Goal: Task Accomplishment & Management: Use online tool/utility

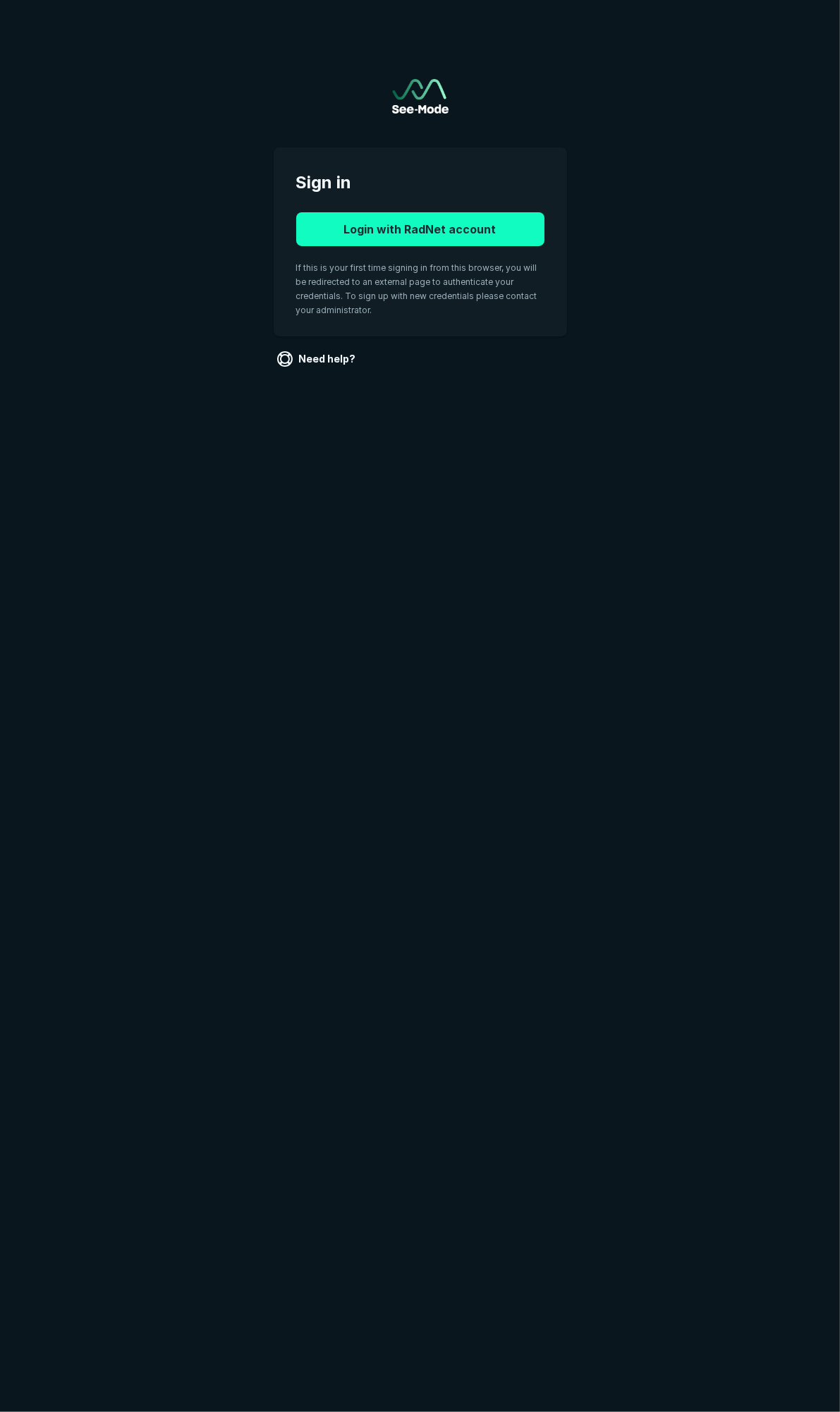
click at [409, 235] on button "Login with RadNet account" at bounding box center [420, 228] width 248 height 33
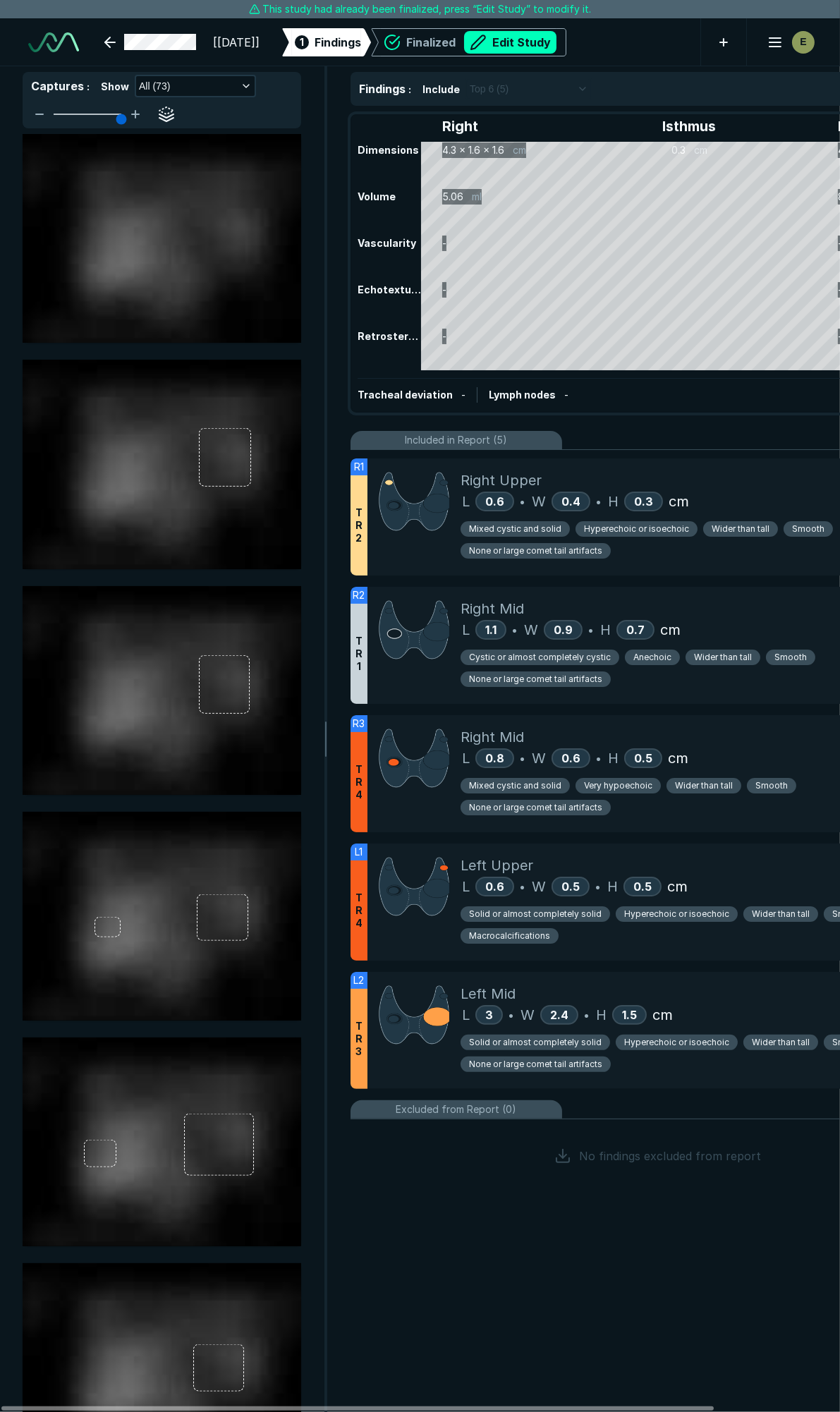
scroll to position [7838, 5590]
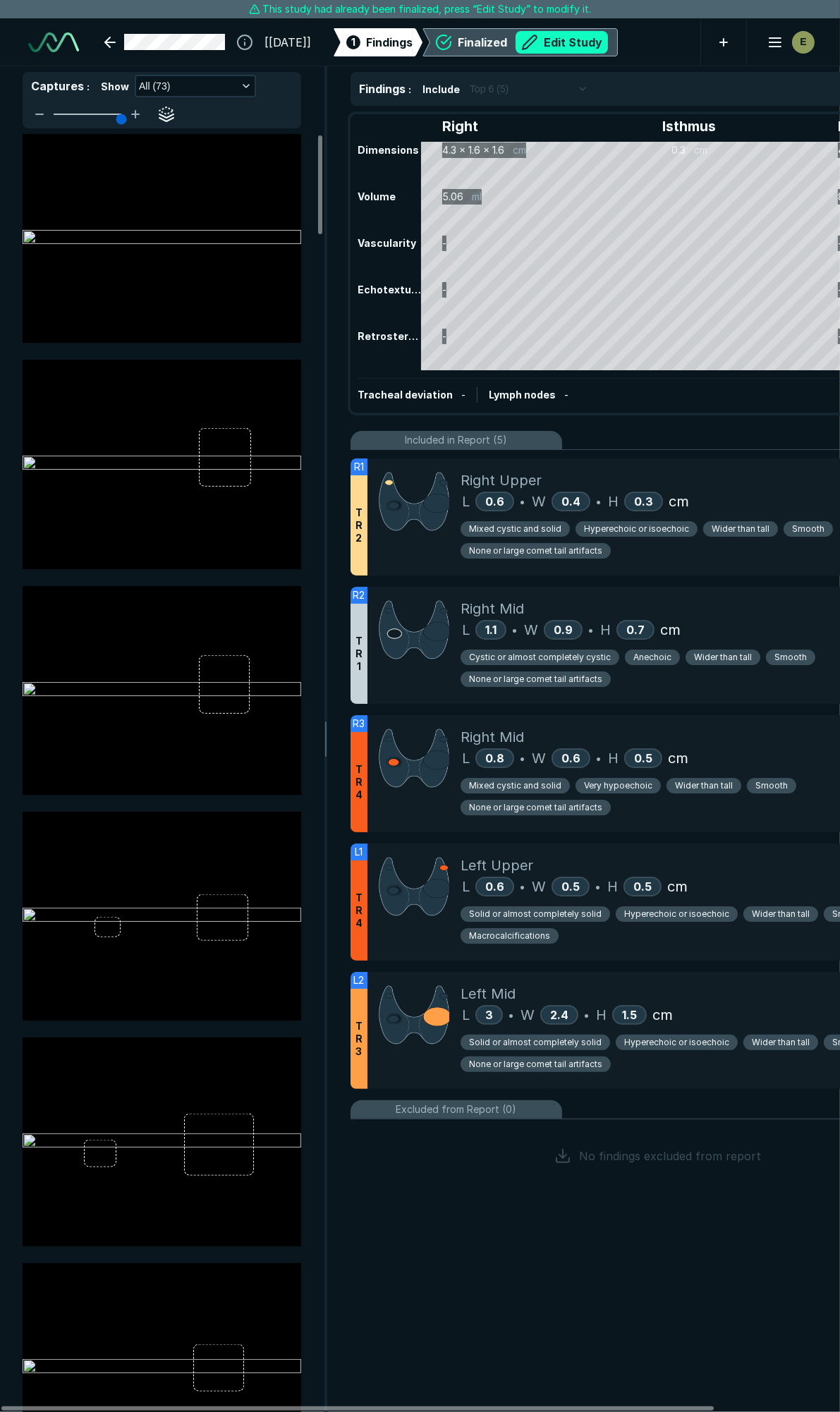
click at [575, 37] on button "Edit Study" at bounding box center [562, 42] width 93 height 22
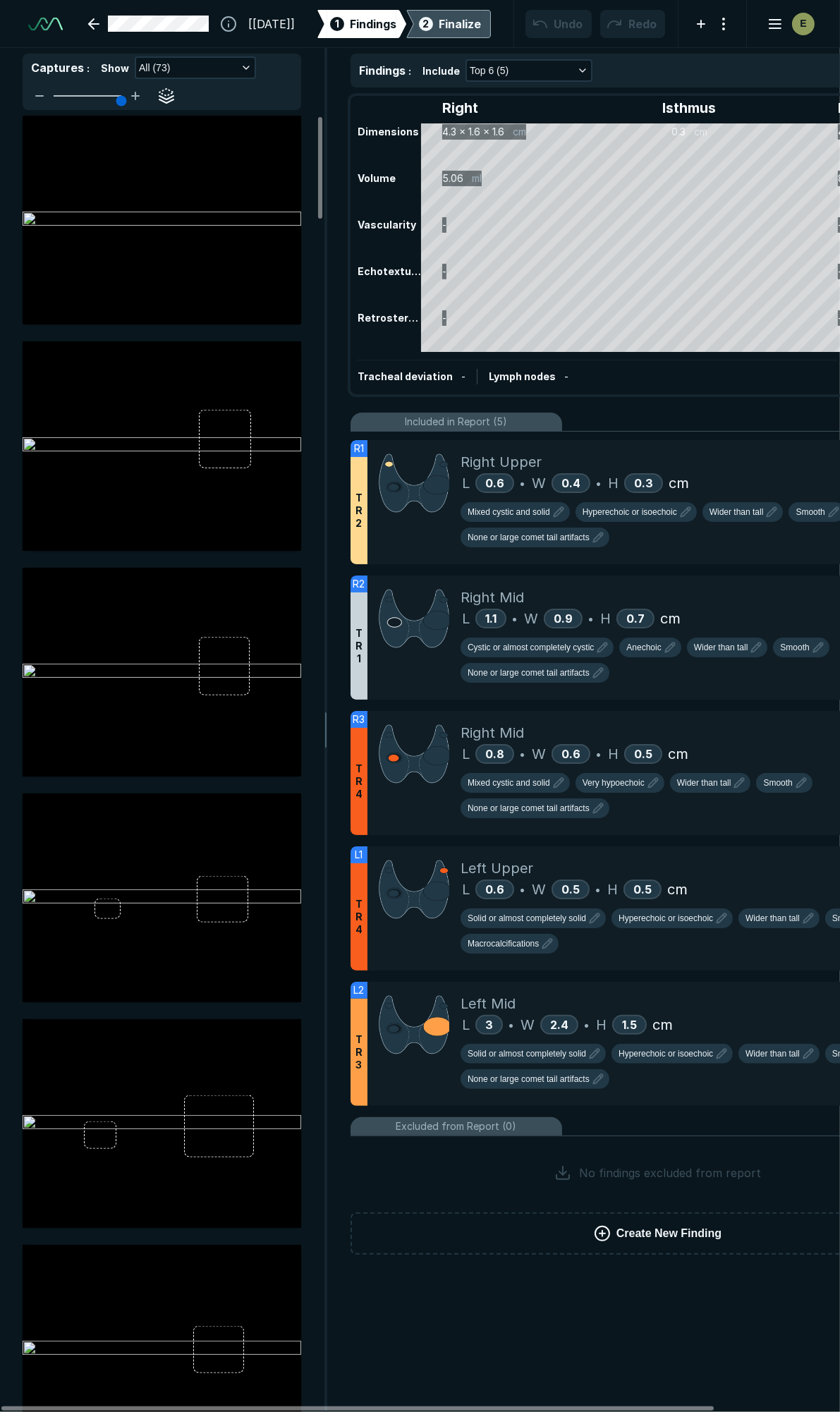
scroll to position [7921, 5590]
click at [764, 472] on div "L 0.6 • W 0.4 • H 0.3 cm" at bounding box center [707, 482] width 493 height 21
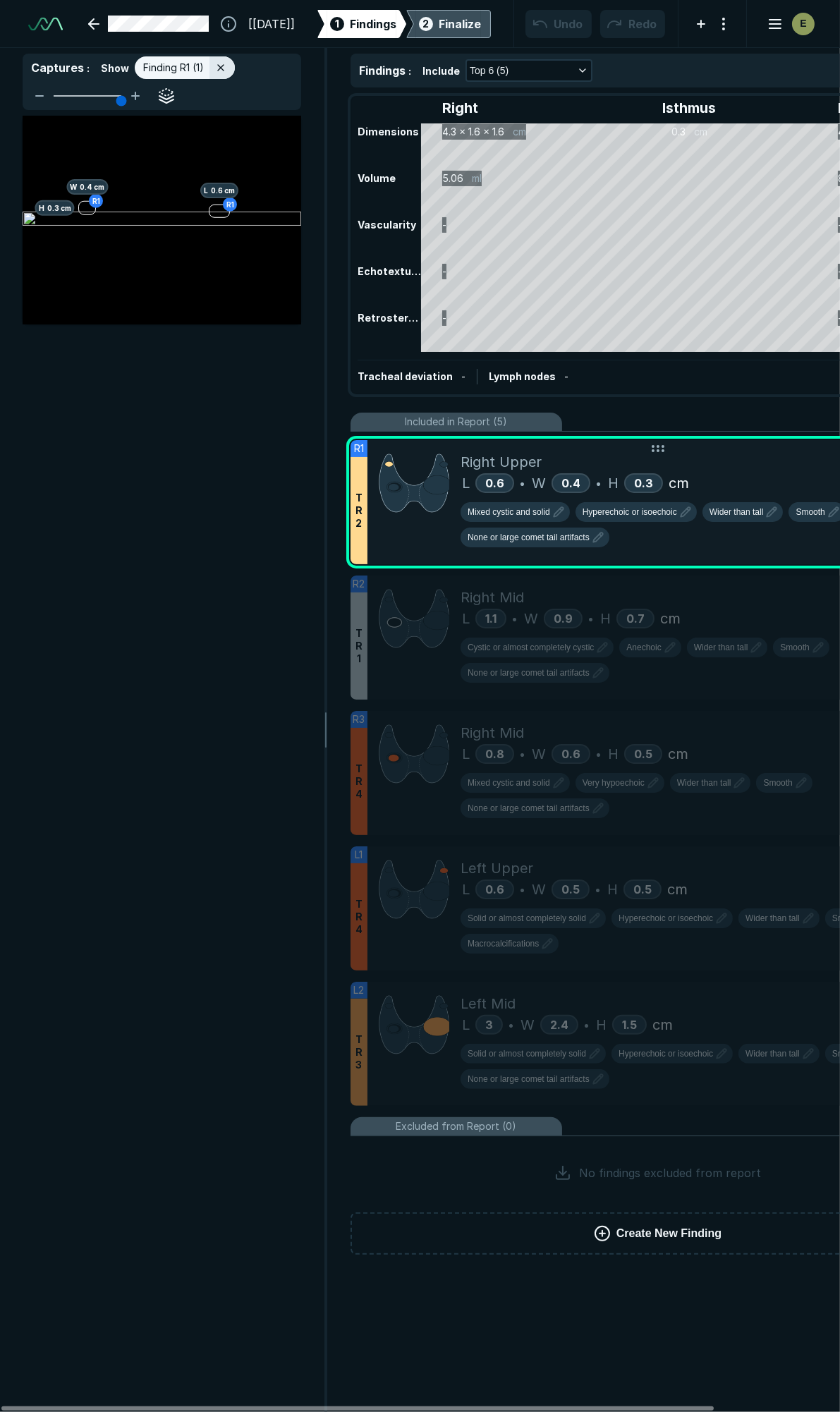
scroll to position [7492, 3042]
click at [543, 512] on span "Mixed cystic and solid" at bounding box center [509, 512] width 82 height 13
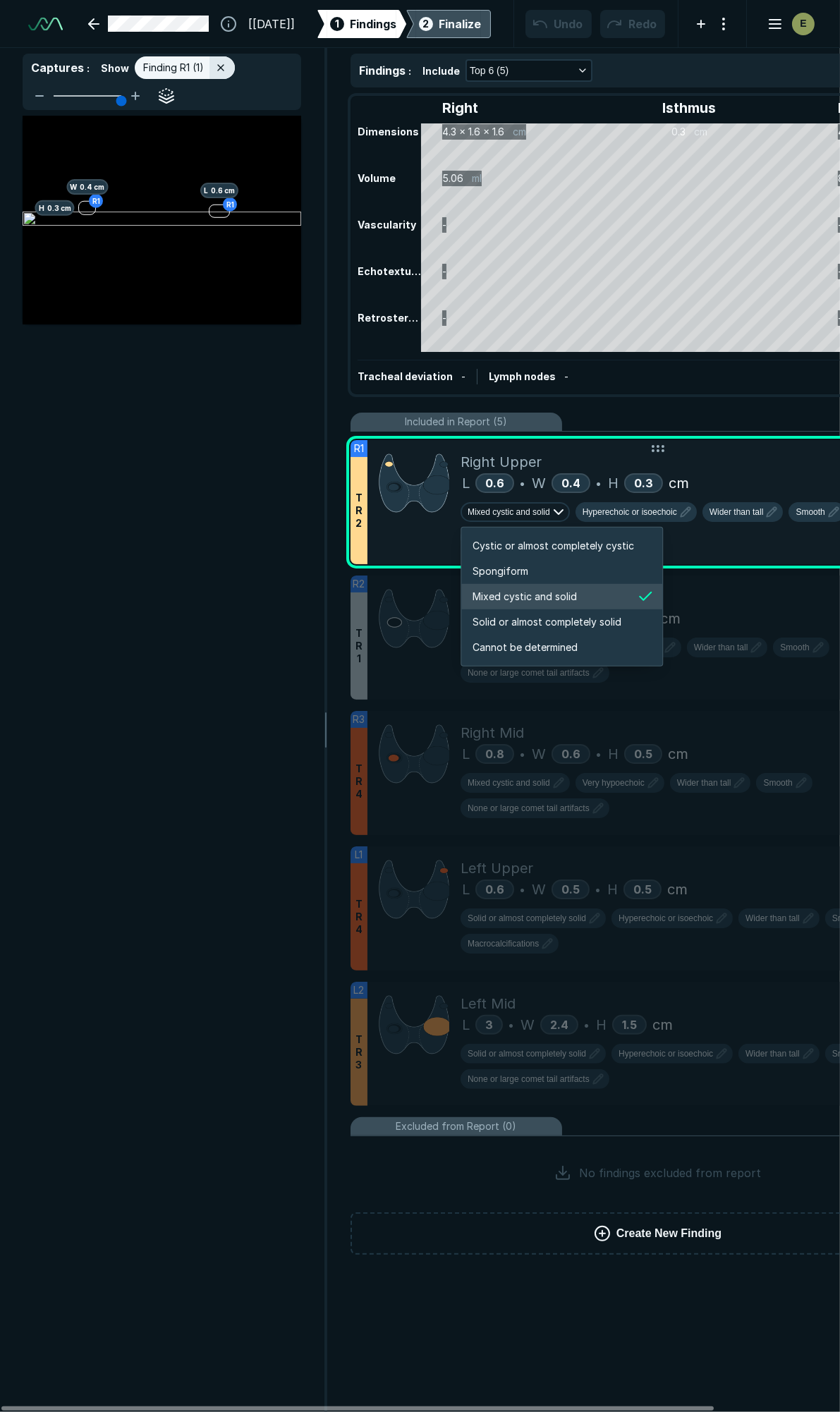
scroll to position [2353, 2707]
click at [530, 619] on span "Solid or almost completely solid" at bounding box center [546, 622] width 148 height 15
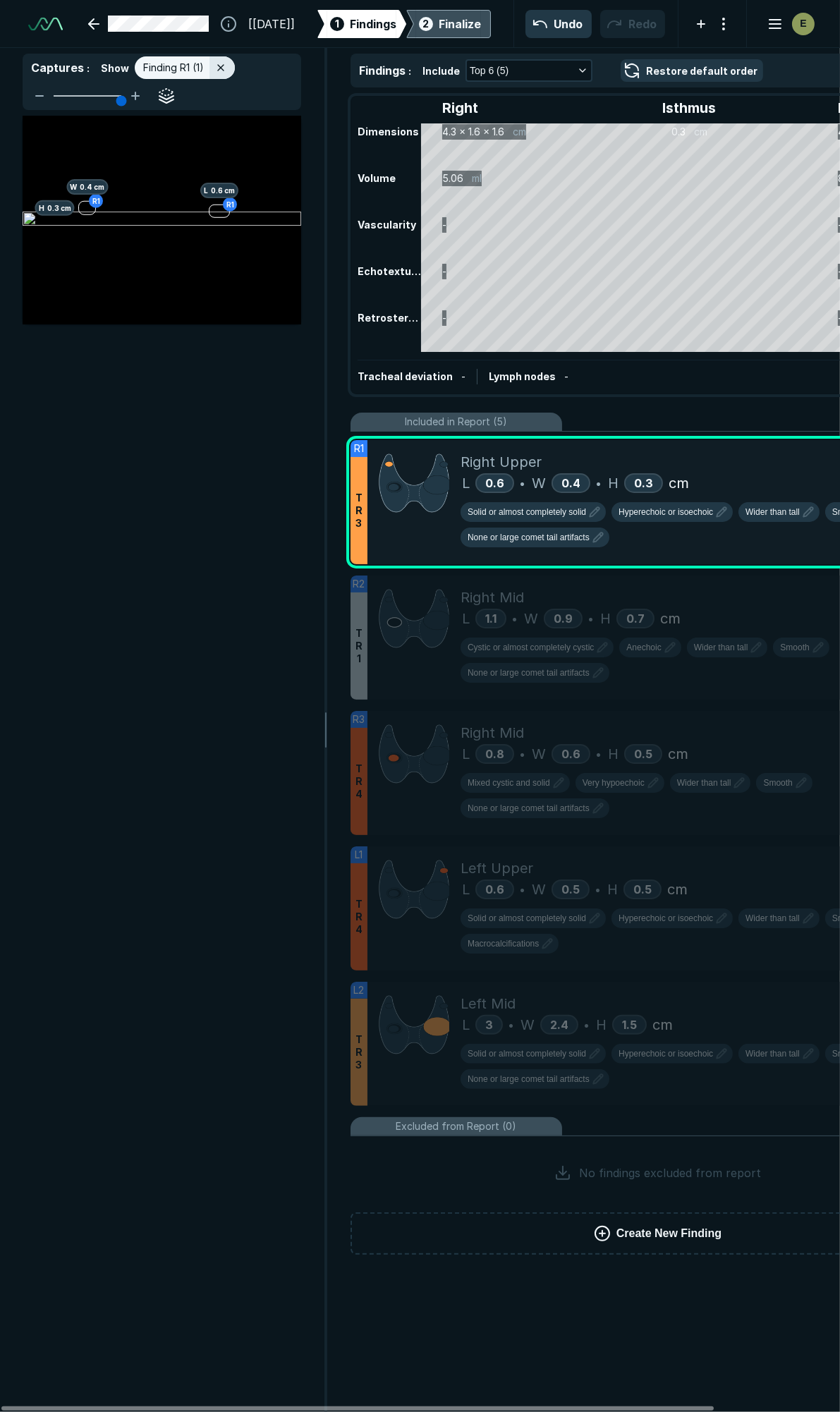
drag, startPoint x: 742, startPoint y: 609, endPoint x: 332, endPoint y: 381, distance: 469.1
click at [742, 609] on div "L 1.1 • W 0.9 • H 0.7 cm" at bounding box center [707, 618] width 493 height 21
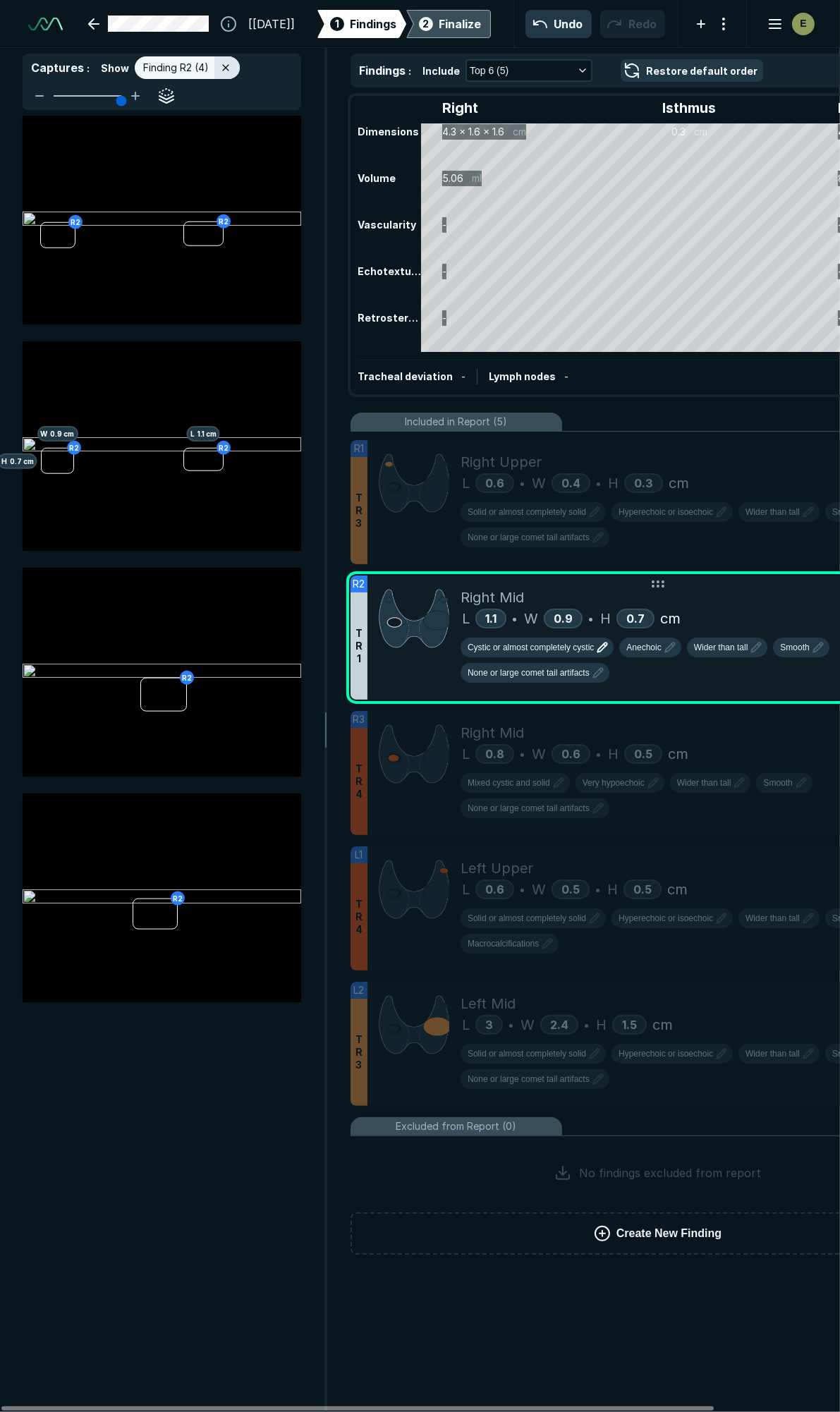
click at [582, 651] on button "Cystic or almost completely cystic" at bounding box center [537, 647] width 153 height 20
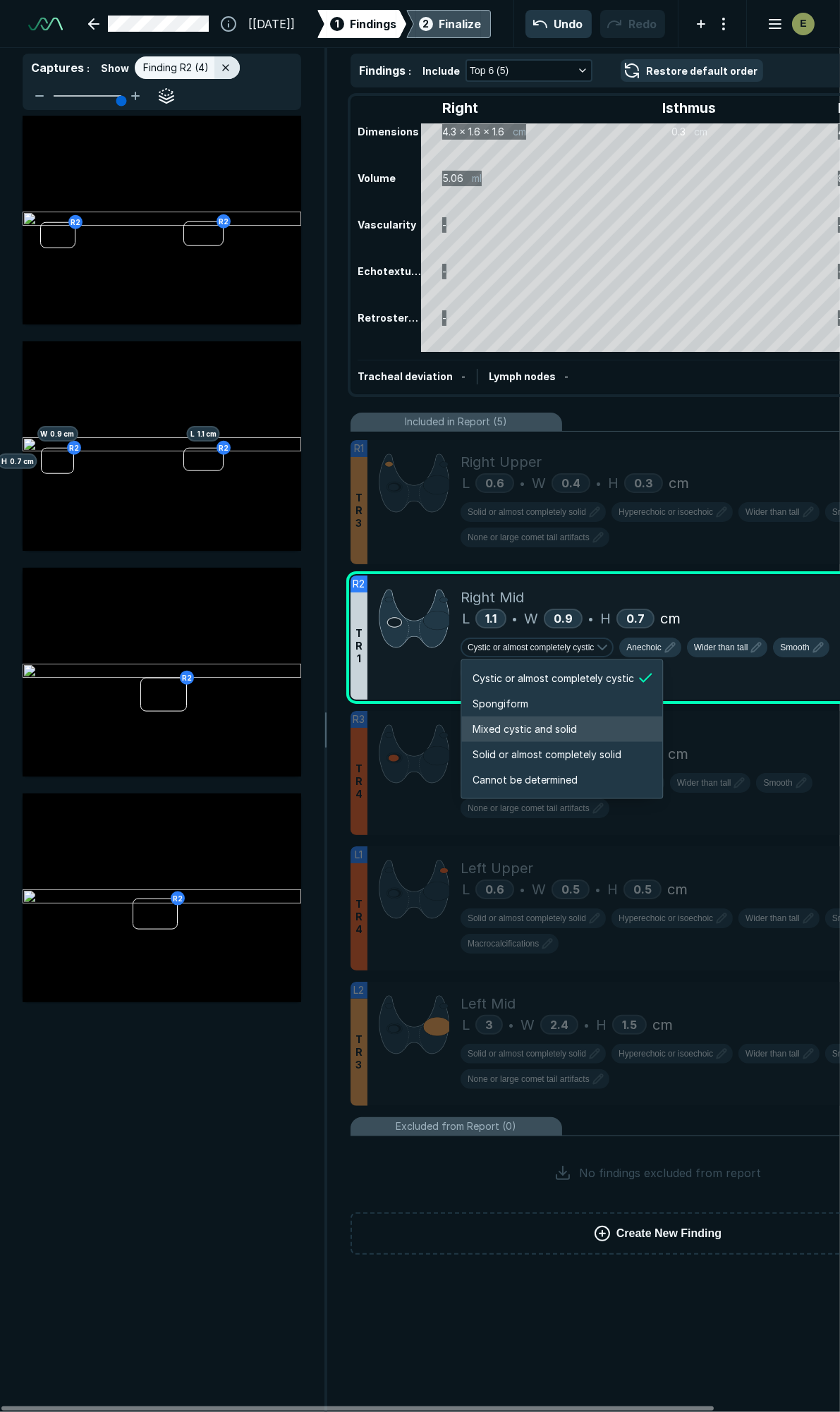
click at [522, 724] on span "Mixed cystic and solid" at bounding box center [524, 730] width 105 height 15
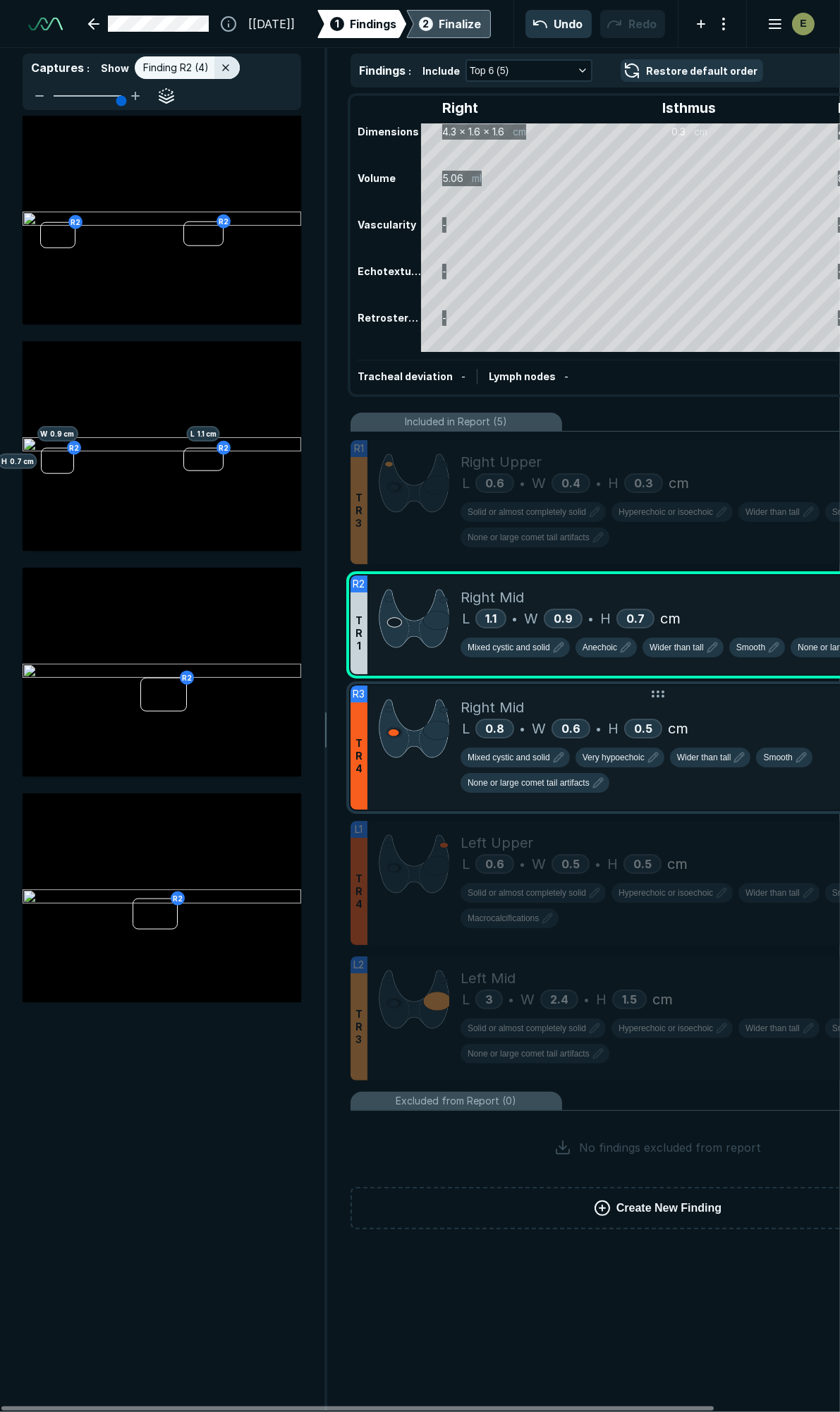
scroll to position [6928, 4552]
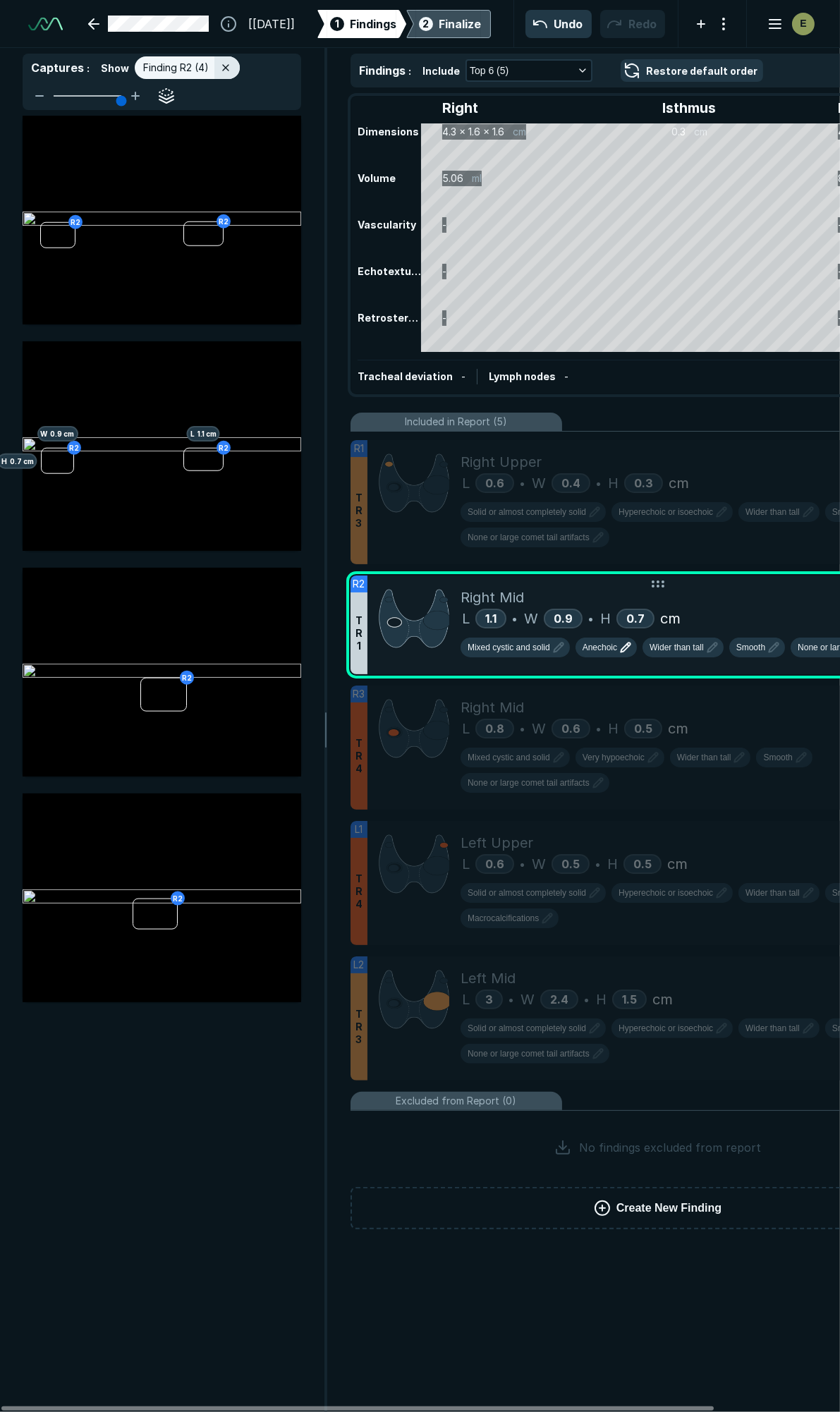
click at [607, 644] on span "Anechoic" at bounding box center [600, 647] width 34 height 13
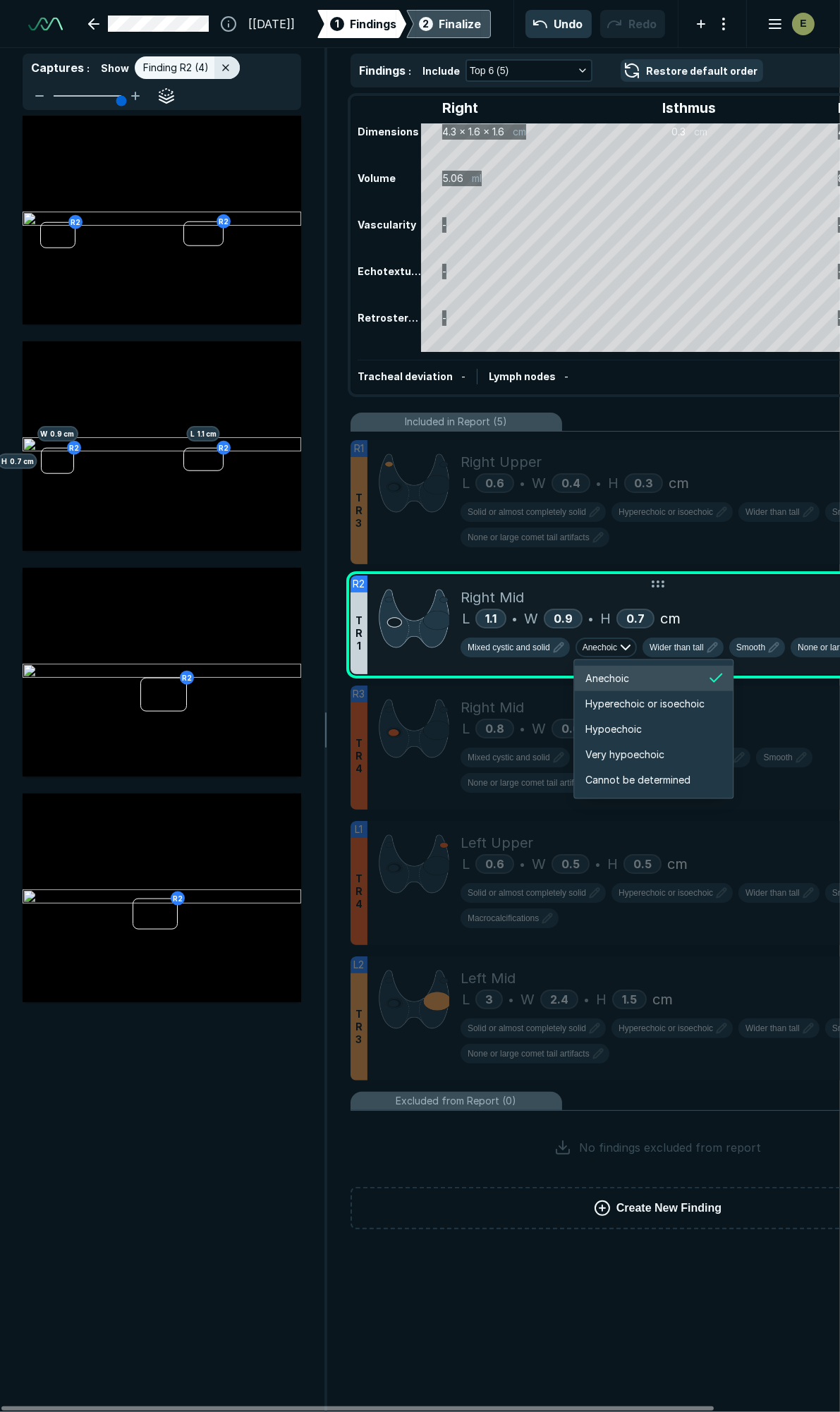
scroll to position [2353, 2526]
click at [611, 702] on span "Hyperechoic or isoechoic" at bounding box center [644, 704] width 119 height 15
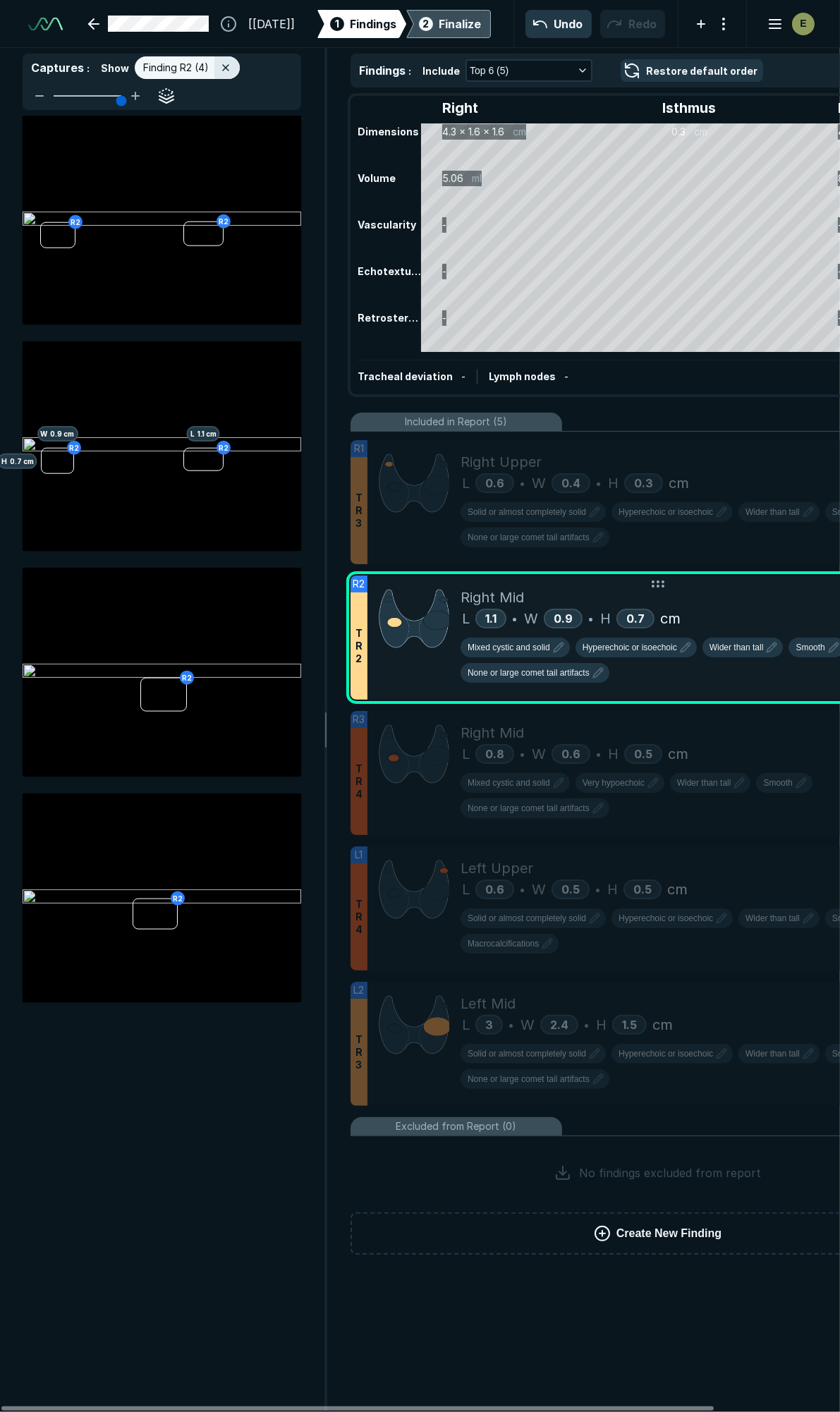
click at [645, 657] on div "Mixed cystic and solid Hyperechoic or isoechoic Wider than tall Smooth None or …" at bounding box center [707, 663] width 493 height 51
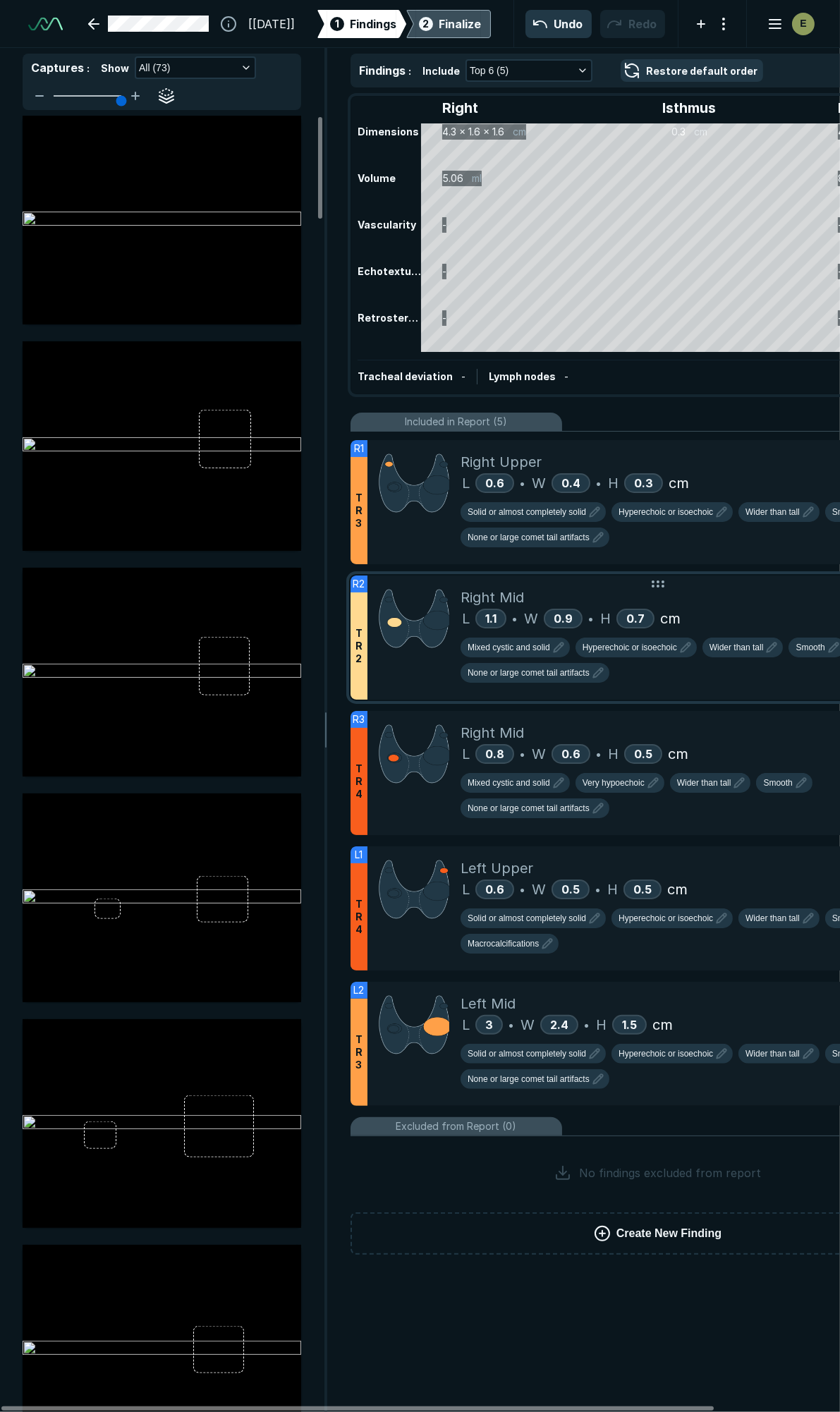
scroll to position [7492, 3042]
click at [644, 652] on button "Hyperechoic or isoechoic" at bounding box center [635, 647] width 121 height 20
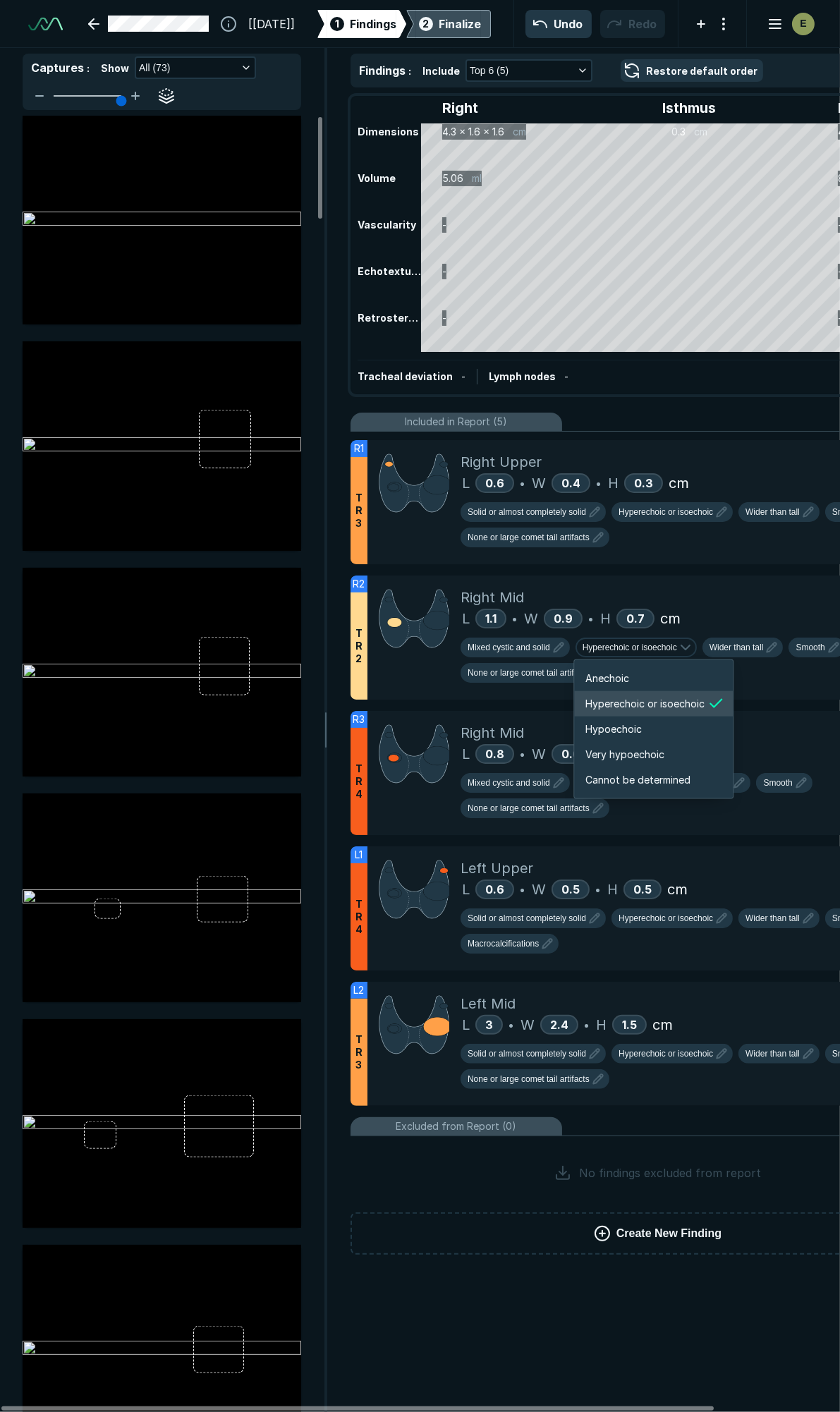
scroll to position [2353, 2526]
click at [601, 728] on span "Hypoechoic" at bounding box center [613, 730] width 57 height 15
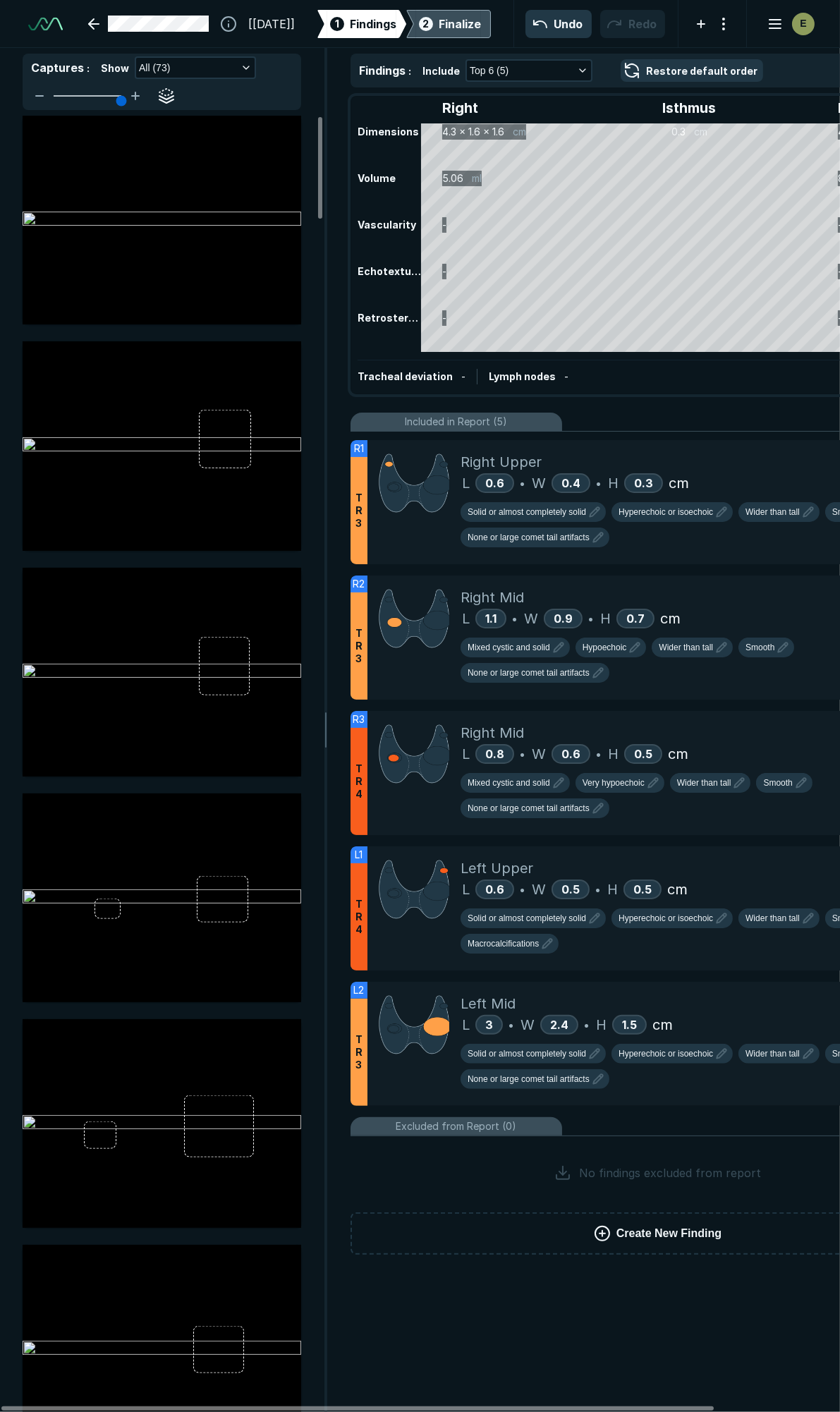
scroll to position [6928, 4552]
click at [629, 773] on button "Very hypoechoic" at bounding box center [619, 782] width 89 height 20
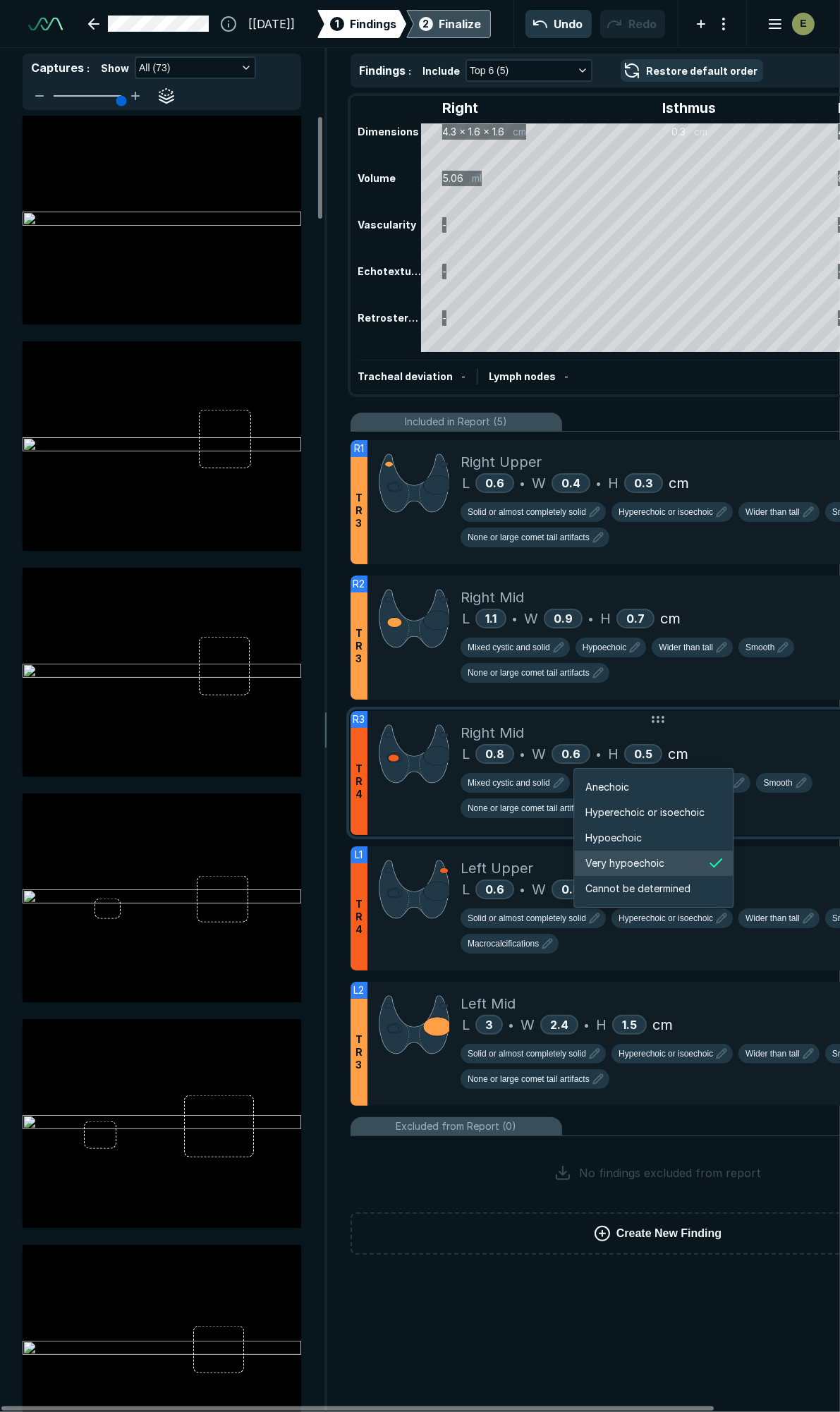
scroll to position [2353, 2526]
click at [616, 833] on span "Hypoechoic" at bounding box center [613, 838] width 57 height 15
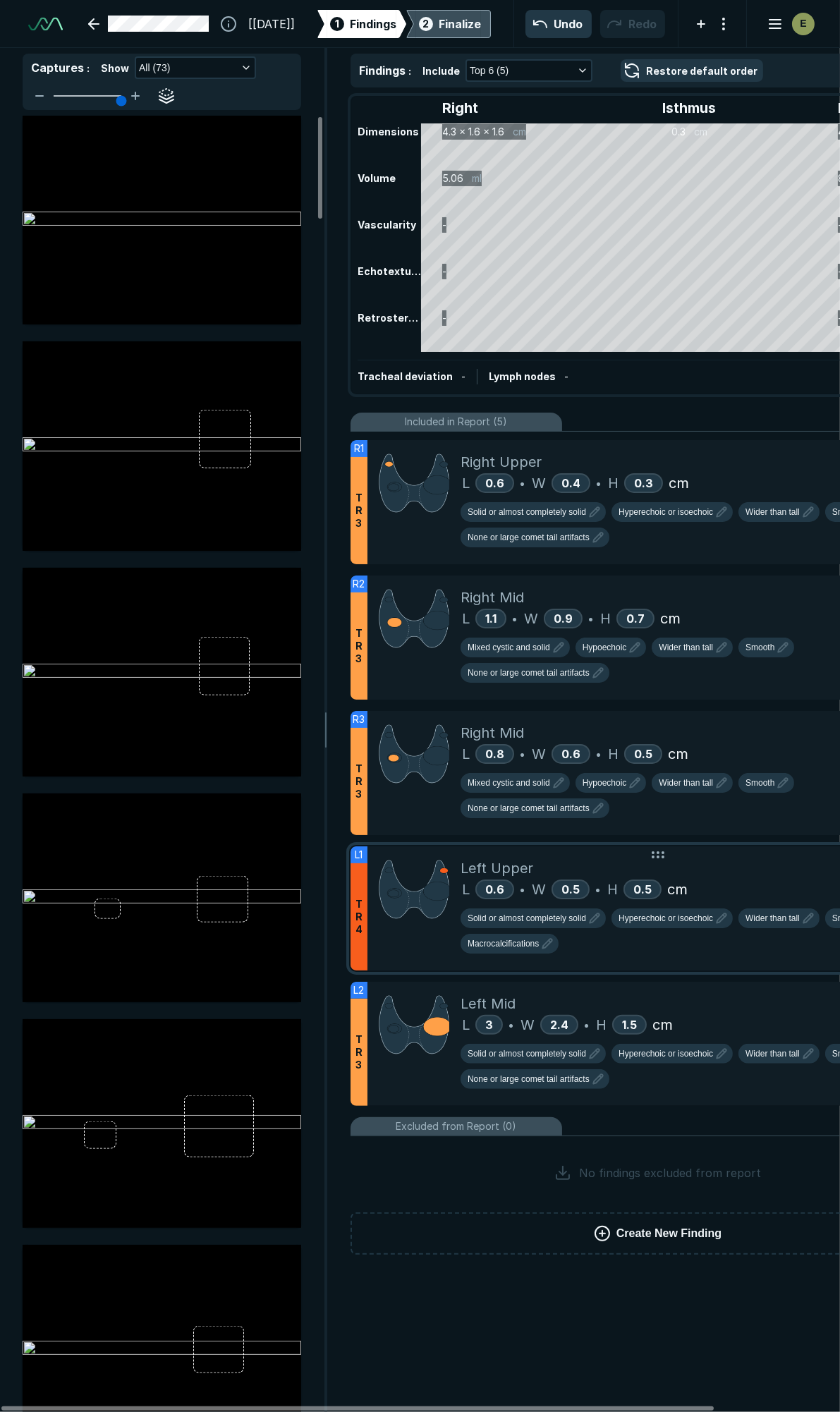
click at [739, 858] on div "Left Upper" at bounding box center [707, 868] width 493 height 21
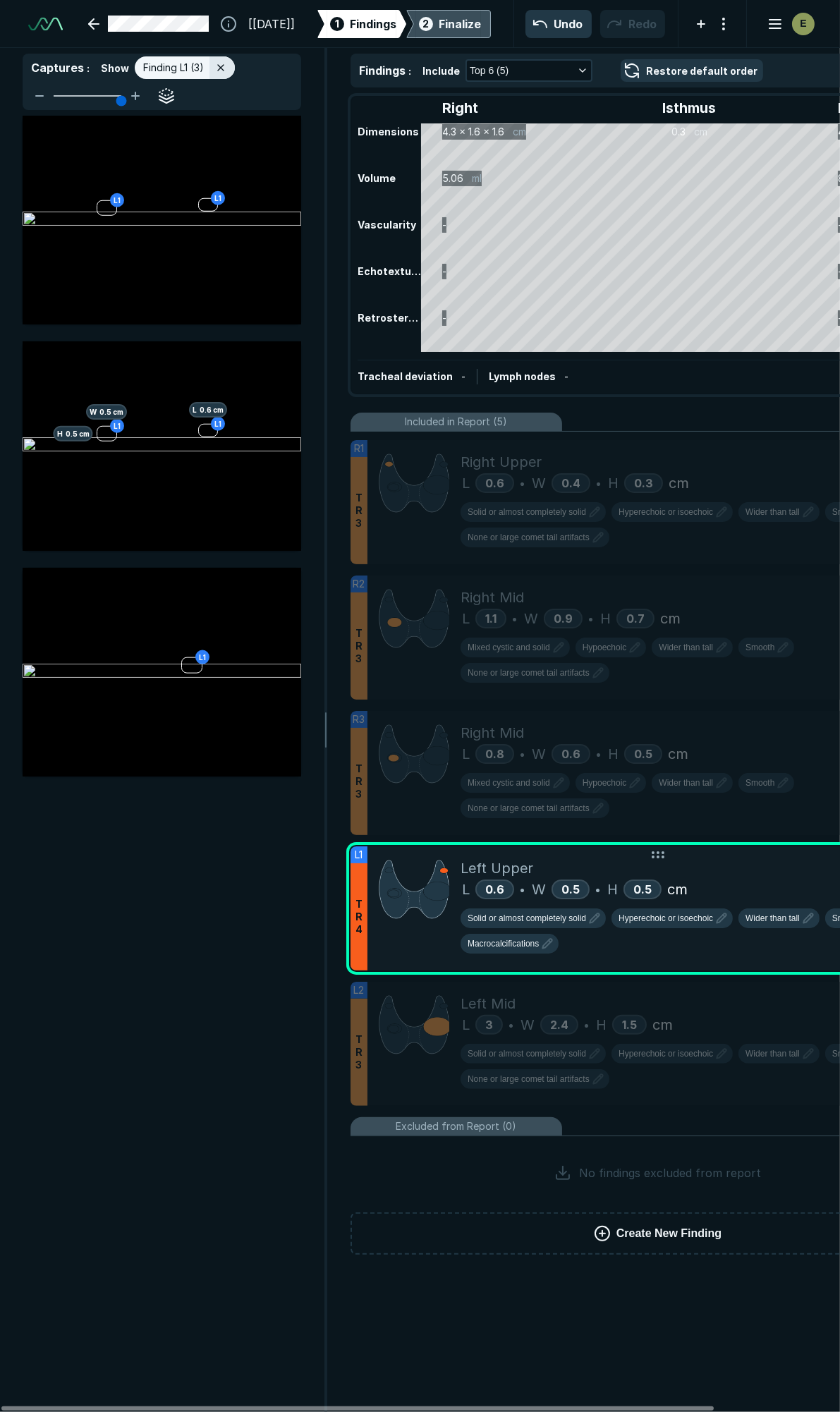
scroll to position [7492, 3042]
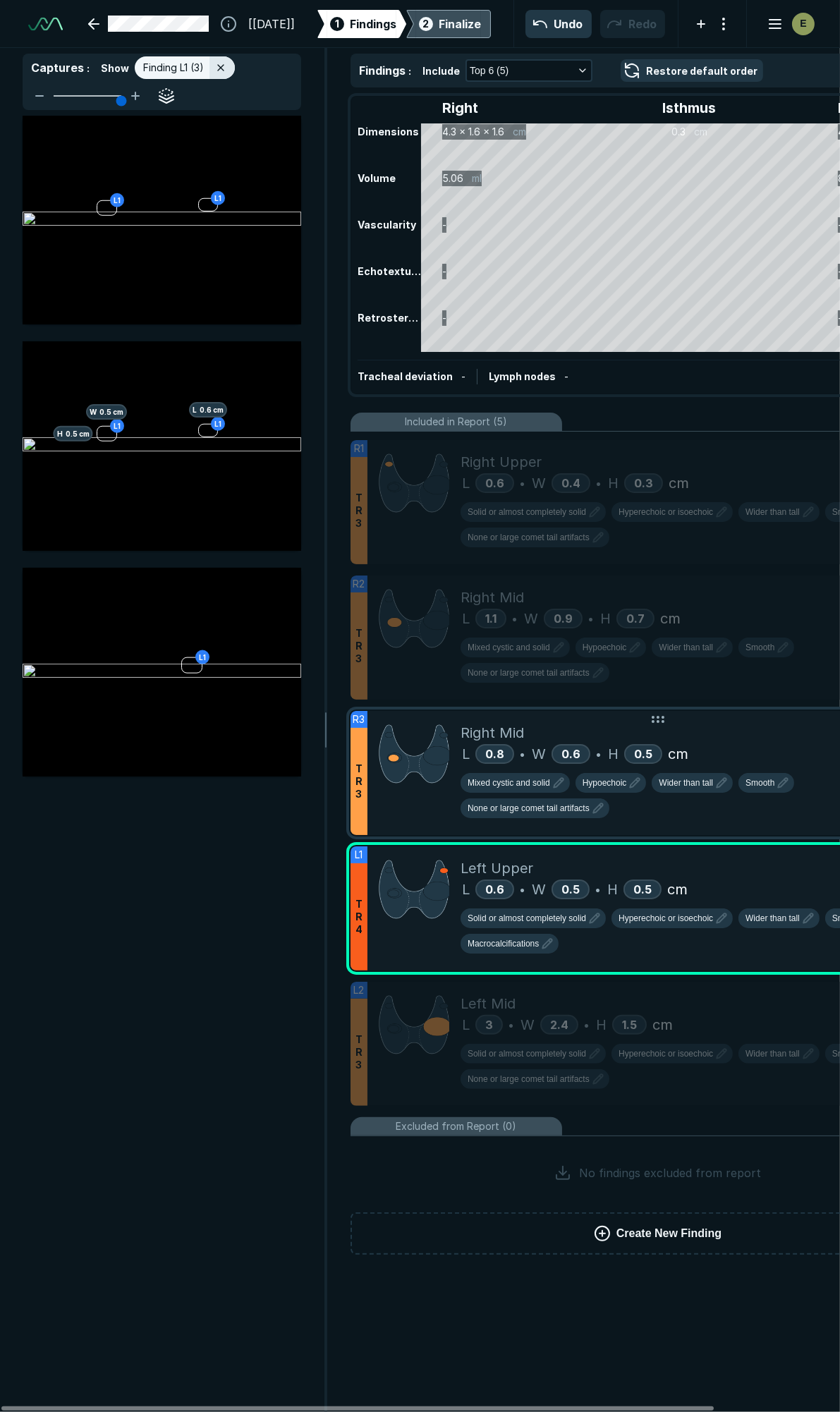
click at [766, 743] on div "L 0.8 • W 0.6 • H 0.5 cm" at bounding box center [707, 754] width 493 height 21
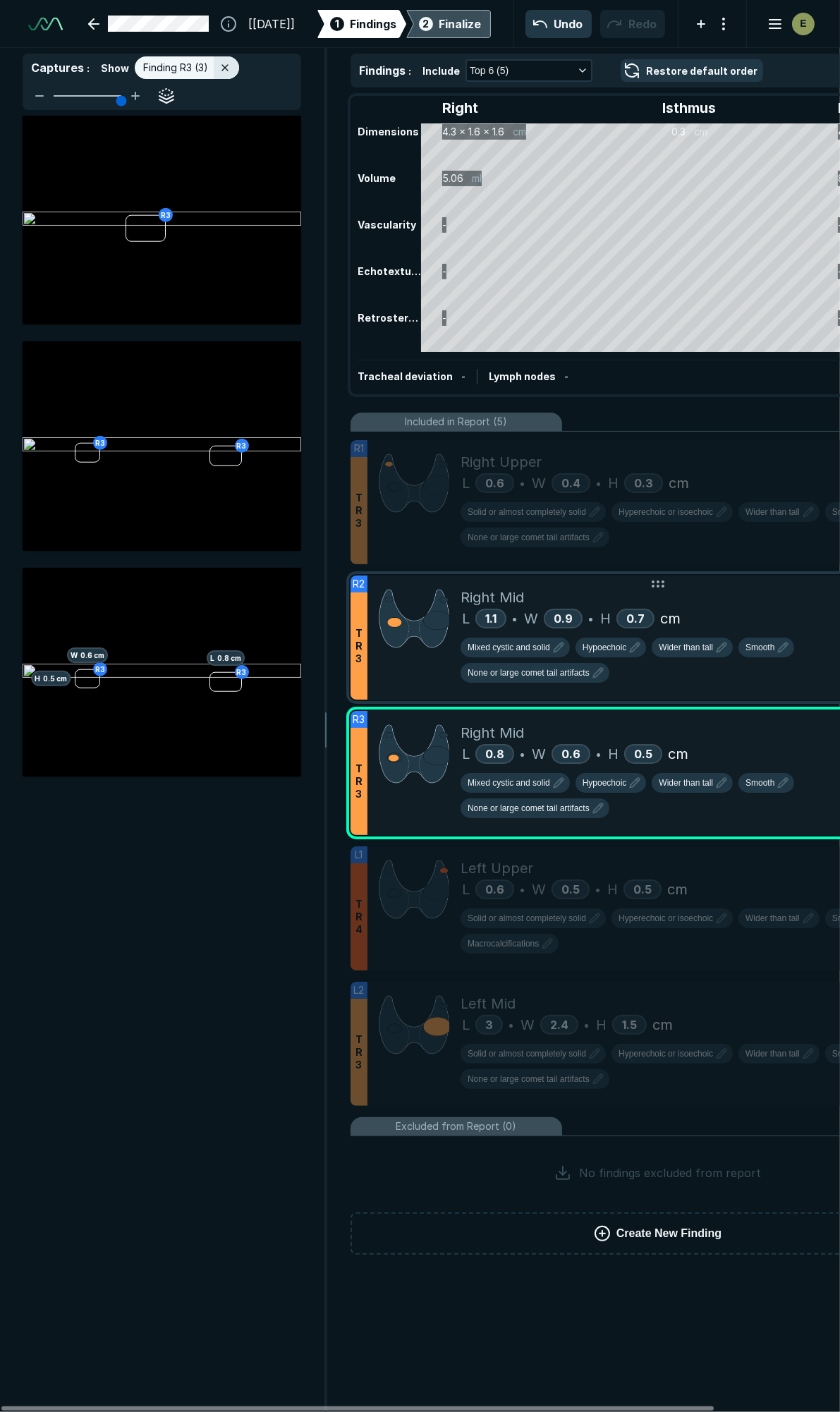
click at [777, 589] on div "Right Mid" at bounding box center [707, 597] width 493 height 21
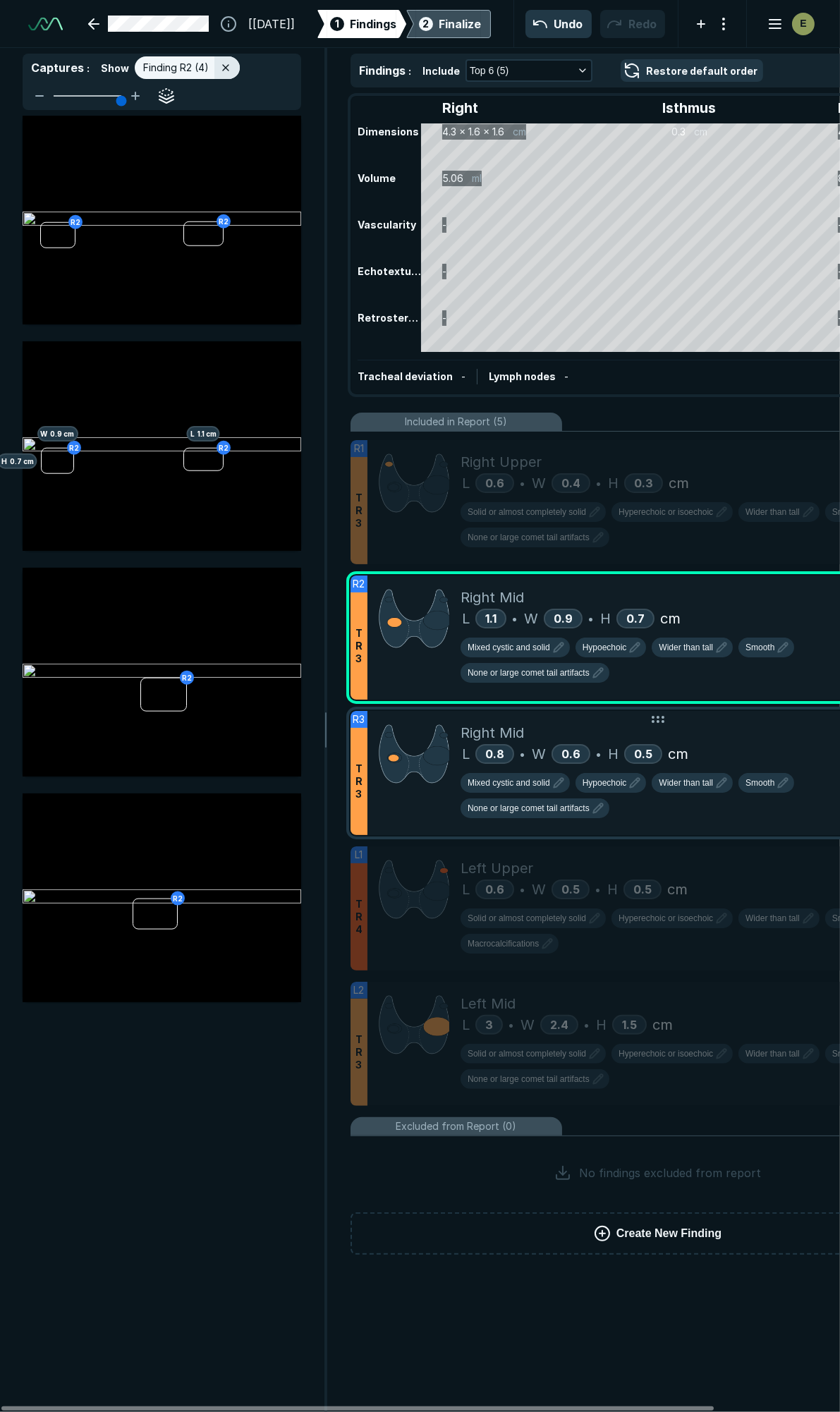
click at [761, 722] on div "Right Mid" at bounding box center [707, 732] width 493 height 21
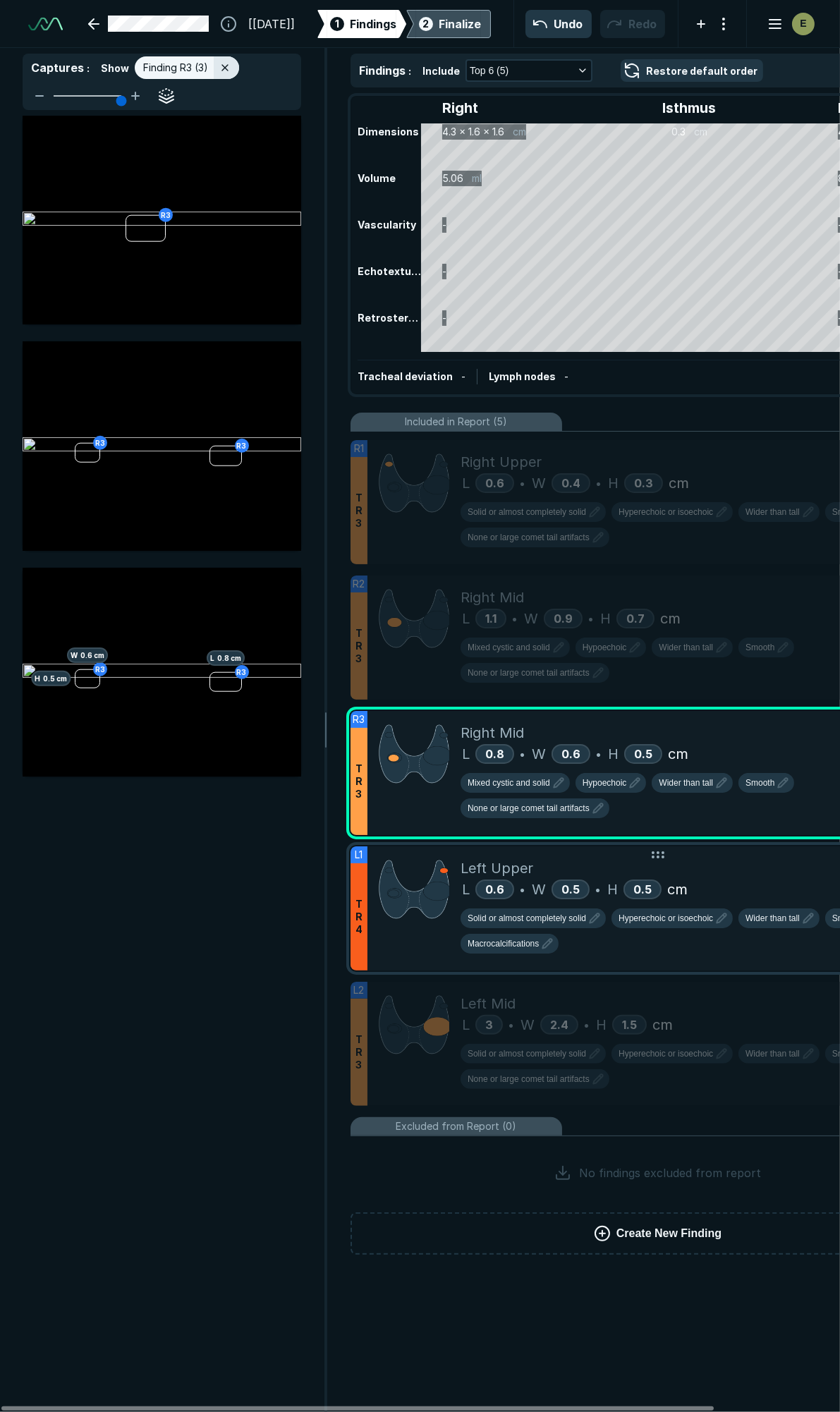
click at [749, 904] on div "Left Upper L 0.6 • W 0.5 • H 0.5 cm Solid or almost completely solid Hyperechoi…" at bounding box center [707, 908] width 493 height 124
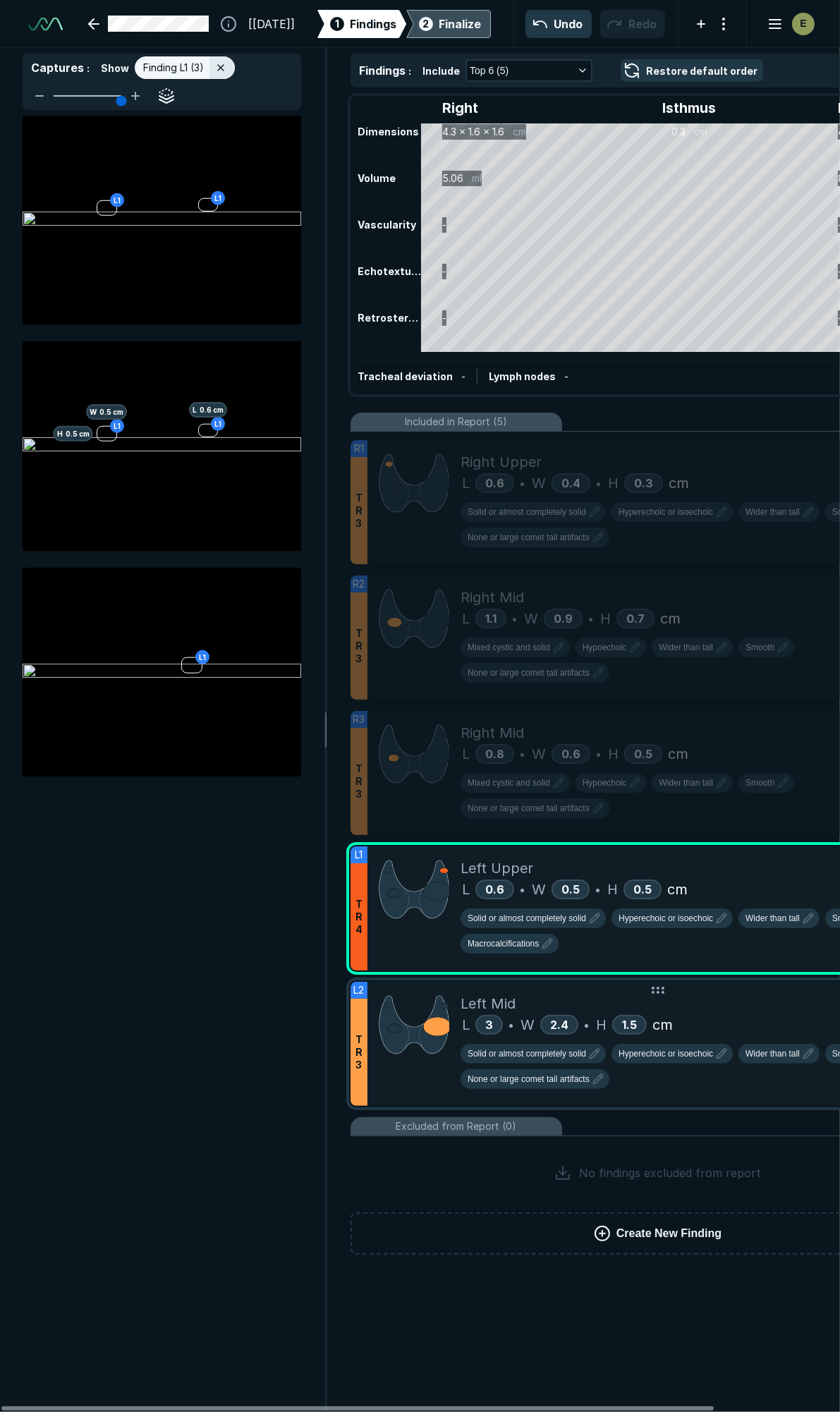
click at [763, 1014] on div "L 3 • W 2.4 • H 1.5 cm" at bounding box center [707, 1024] width 493 height 21
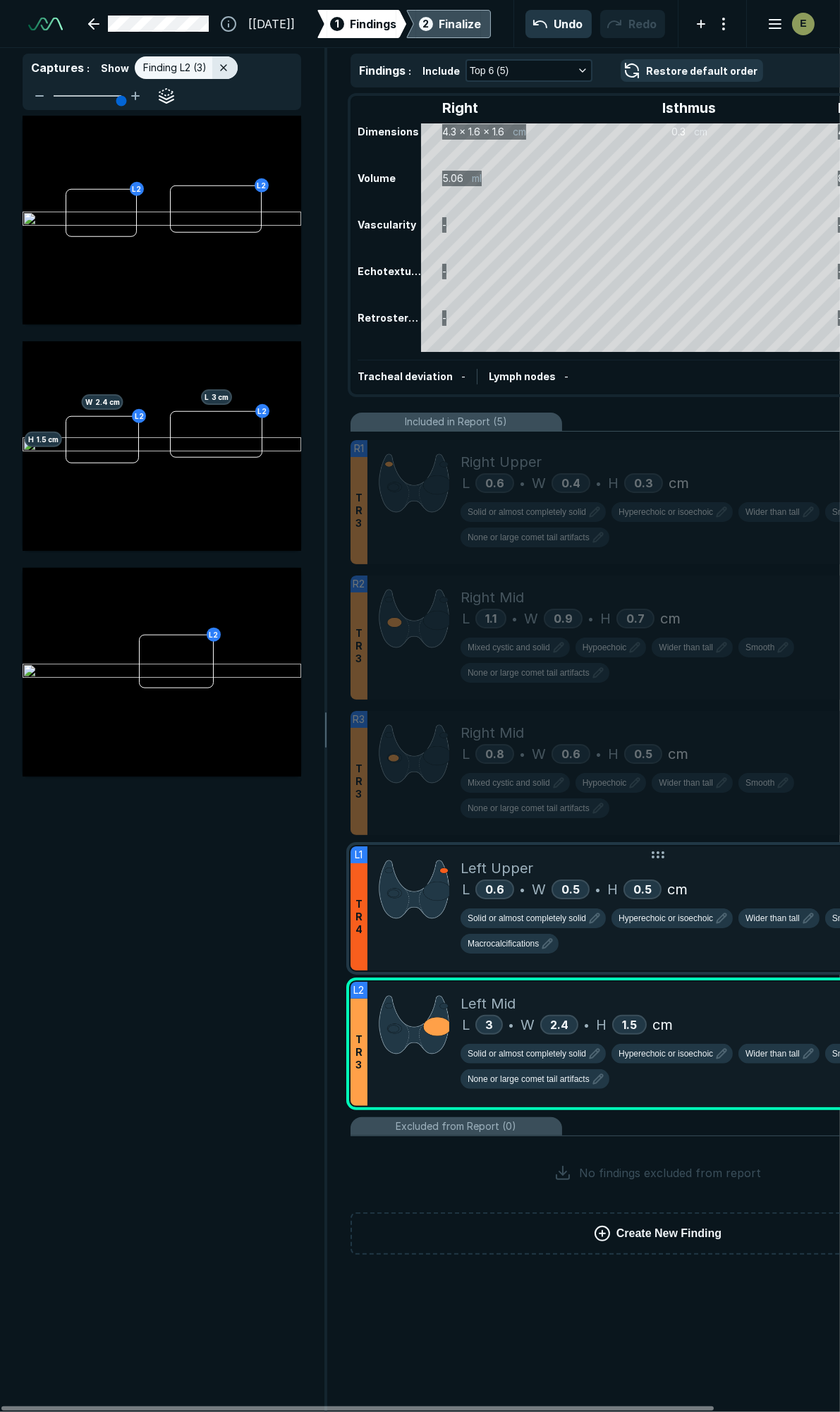
click at [777, 879] on div "L 0.6 • W 0.5 • H 0.5 cm" at bounding box center [707, 889] width 493 height 21
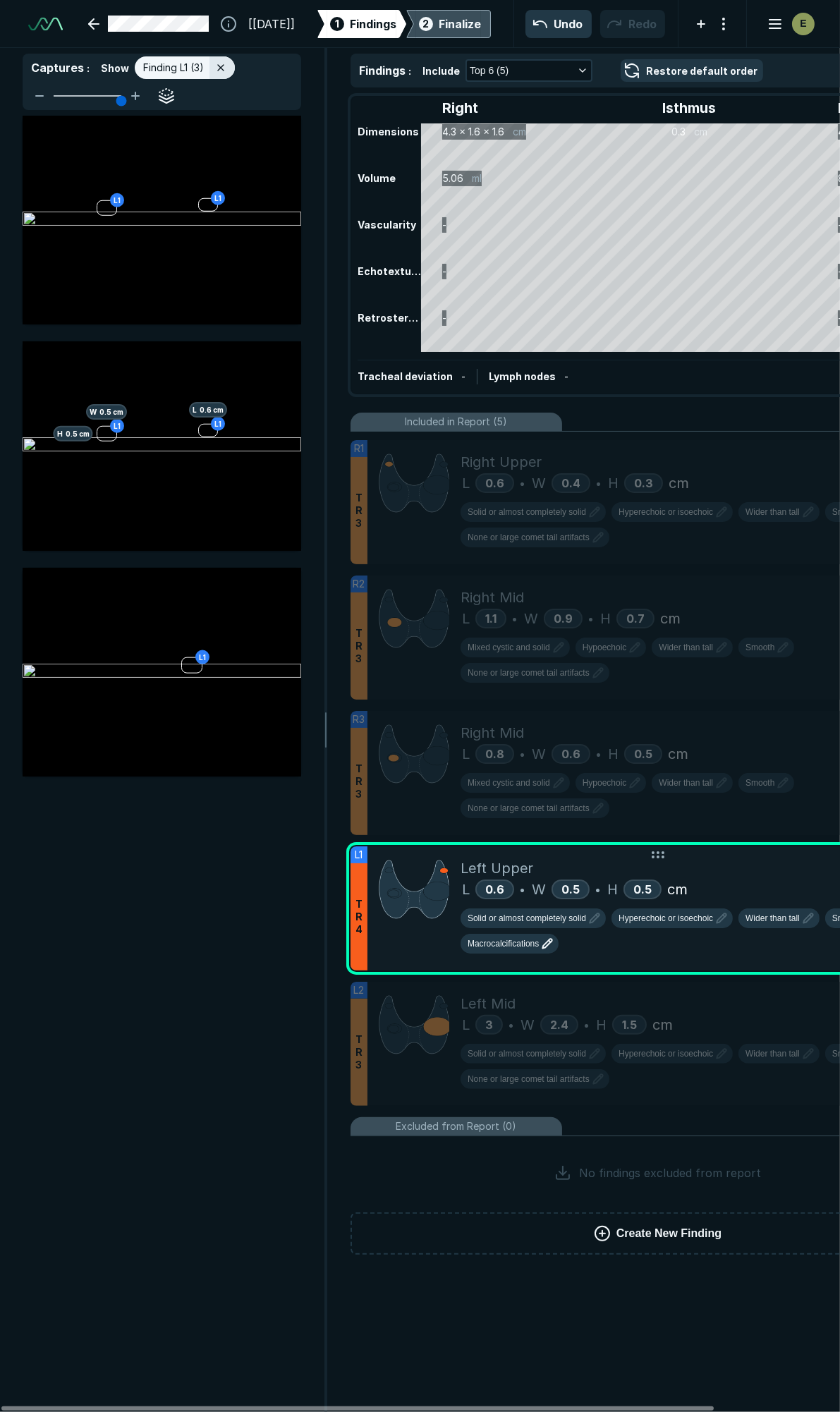
click at [518, 937] on span "Macrocalcifications" at bounding box center [503, 943] width 71 height 13
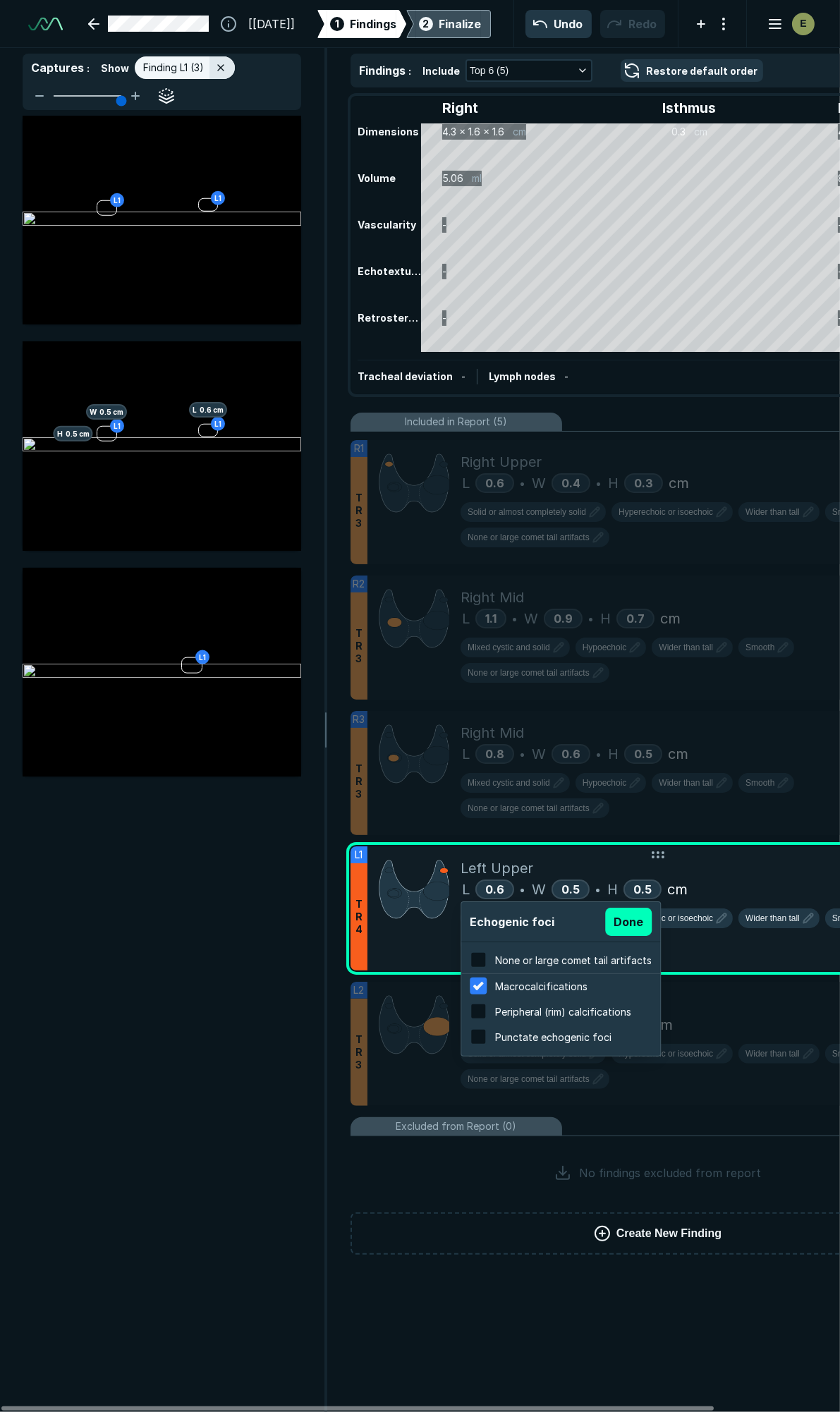
scroll to position [2267, 2689]
click at [506, 960] on span "None or large comet tail artifacts" at bounding box center [573, 961] width 156 height 12
checkbox input "true"
checkbox input "false"
click at [623, 919] on button "Done" at bounding box center [628, 921] width 46 height 28
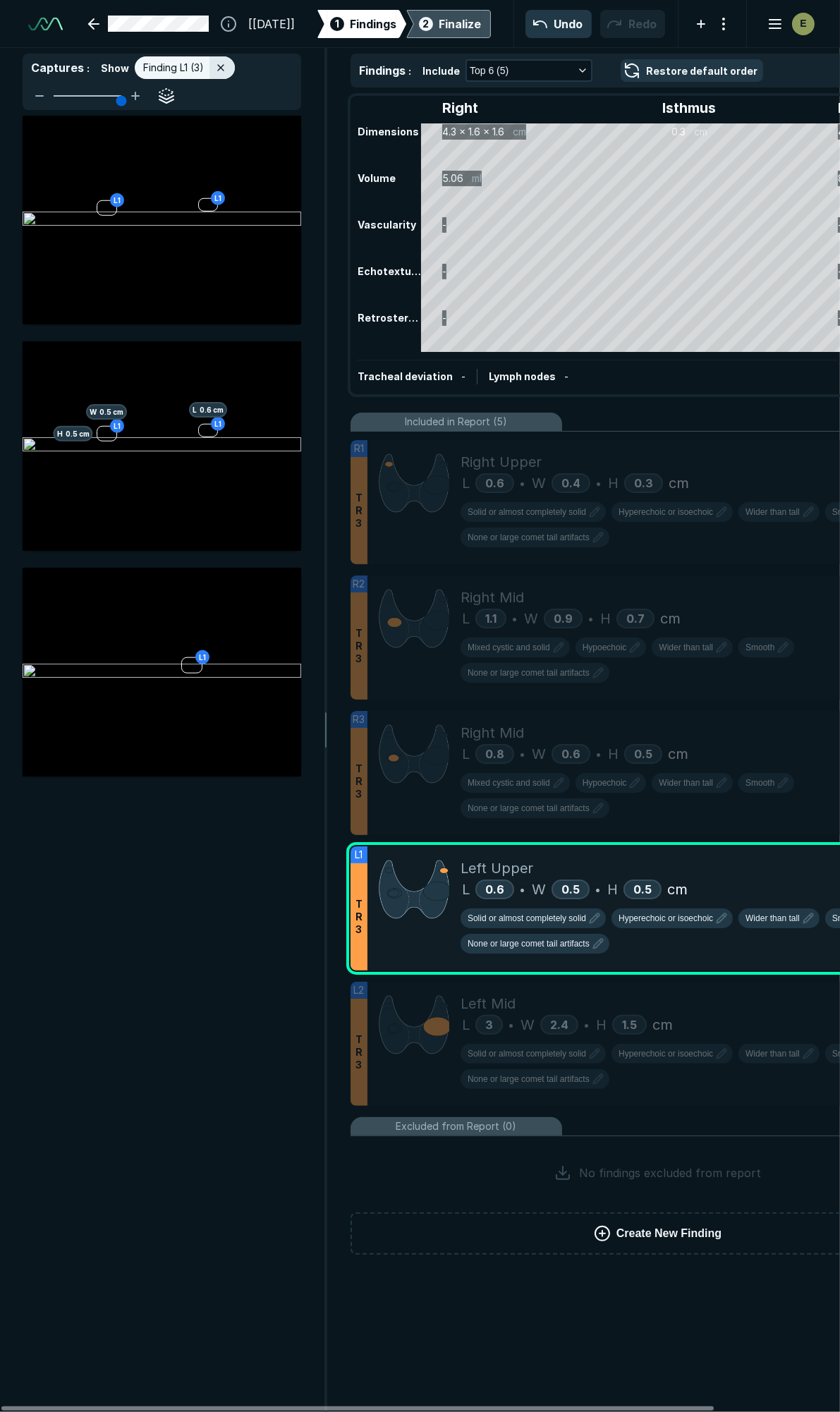
click at [456, 28] on div "Finalize" at bounding box center [459, 24] width 42 height 17
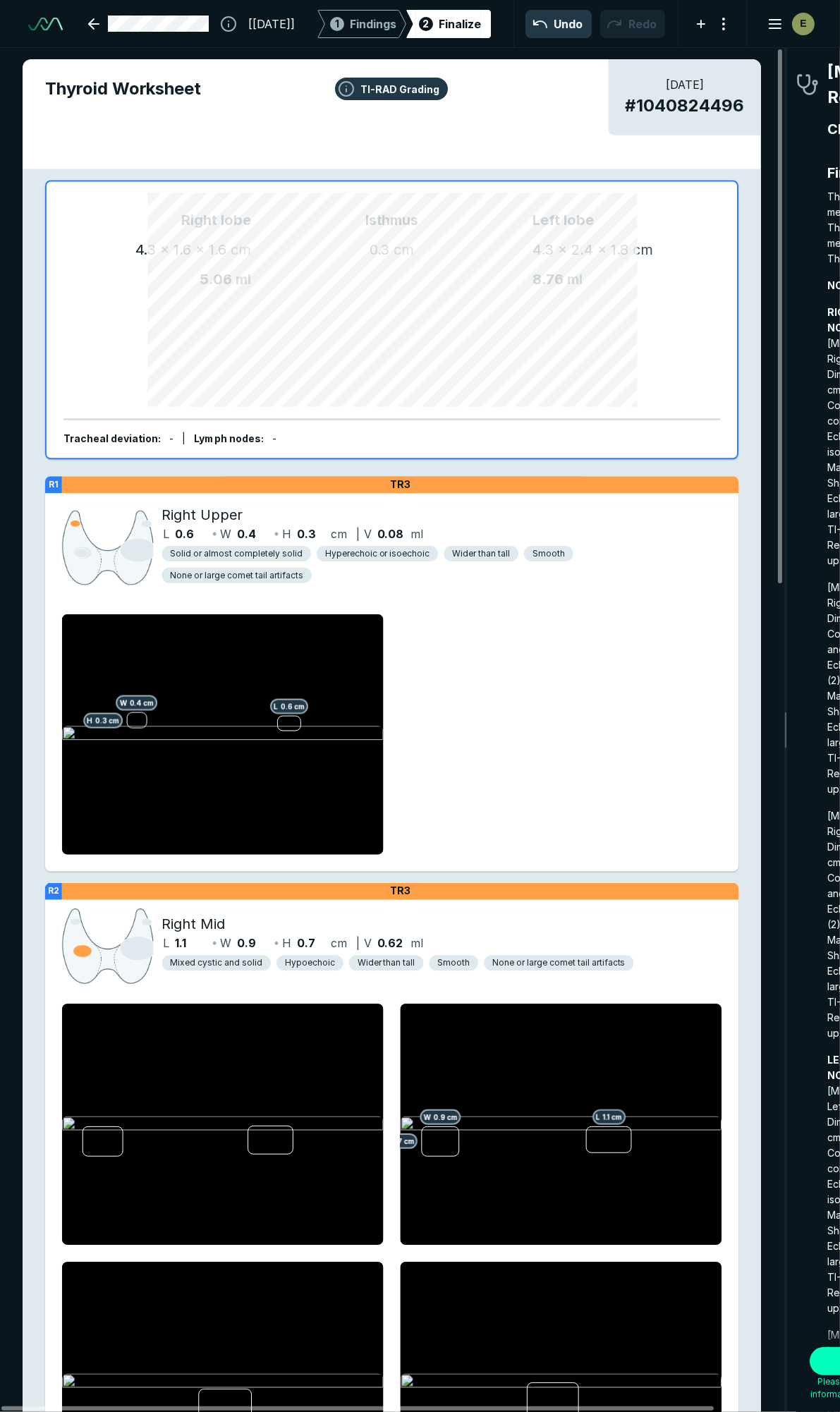
scroll to position [7869, 2547]
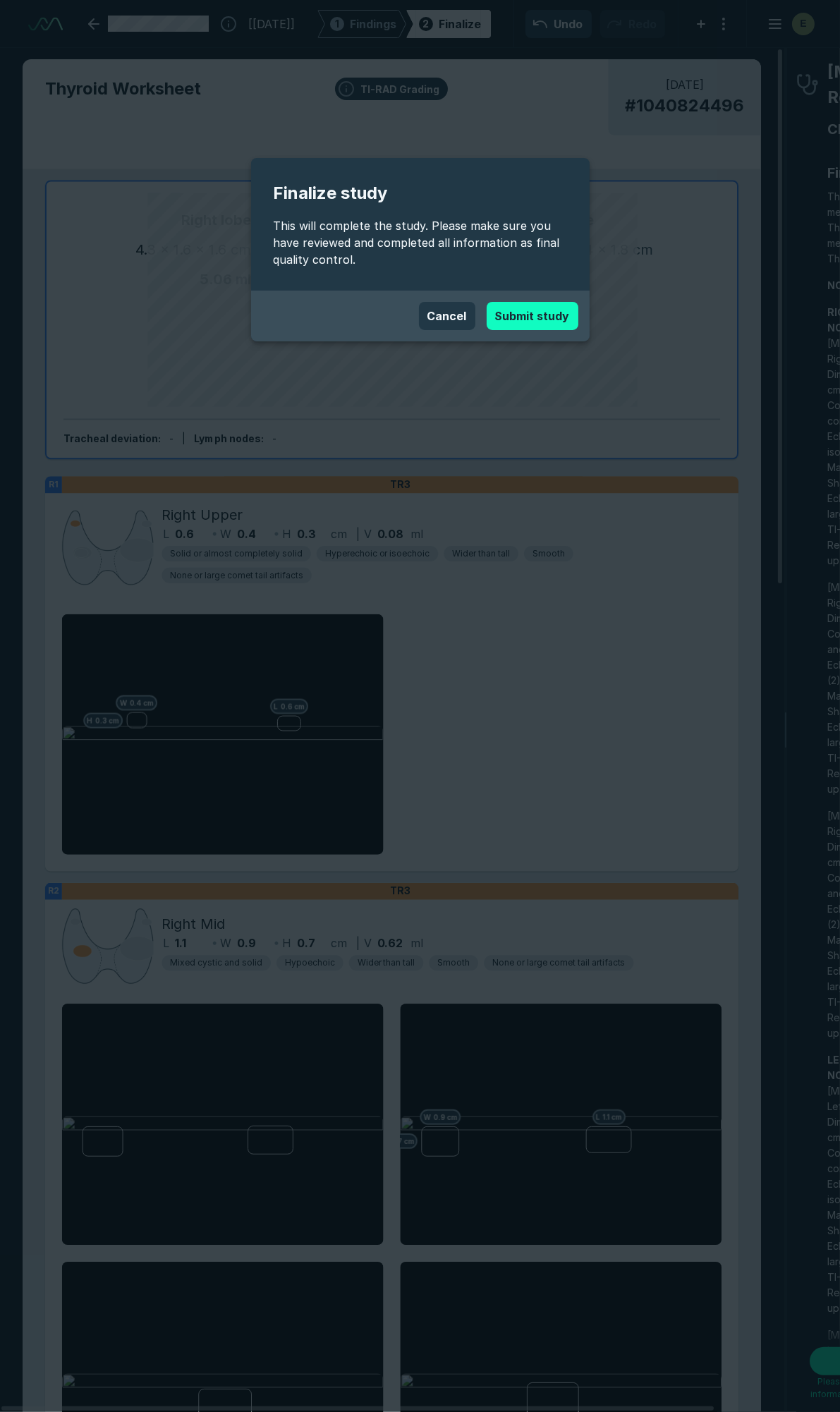
click at [531, 309] on button "Submit study" at bounding box center [532, 316] width 92 height 28
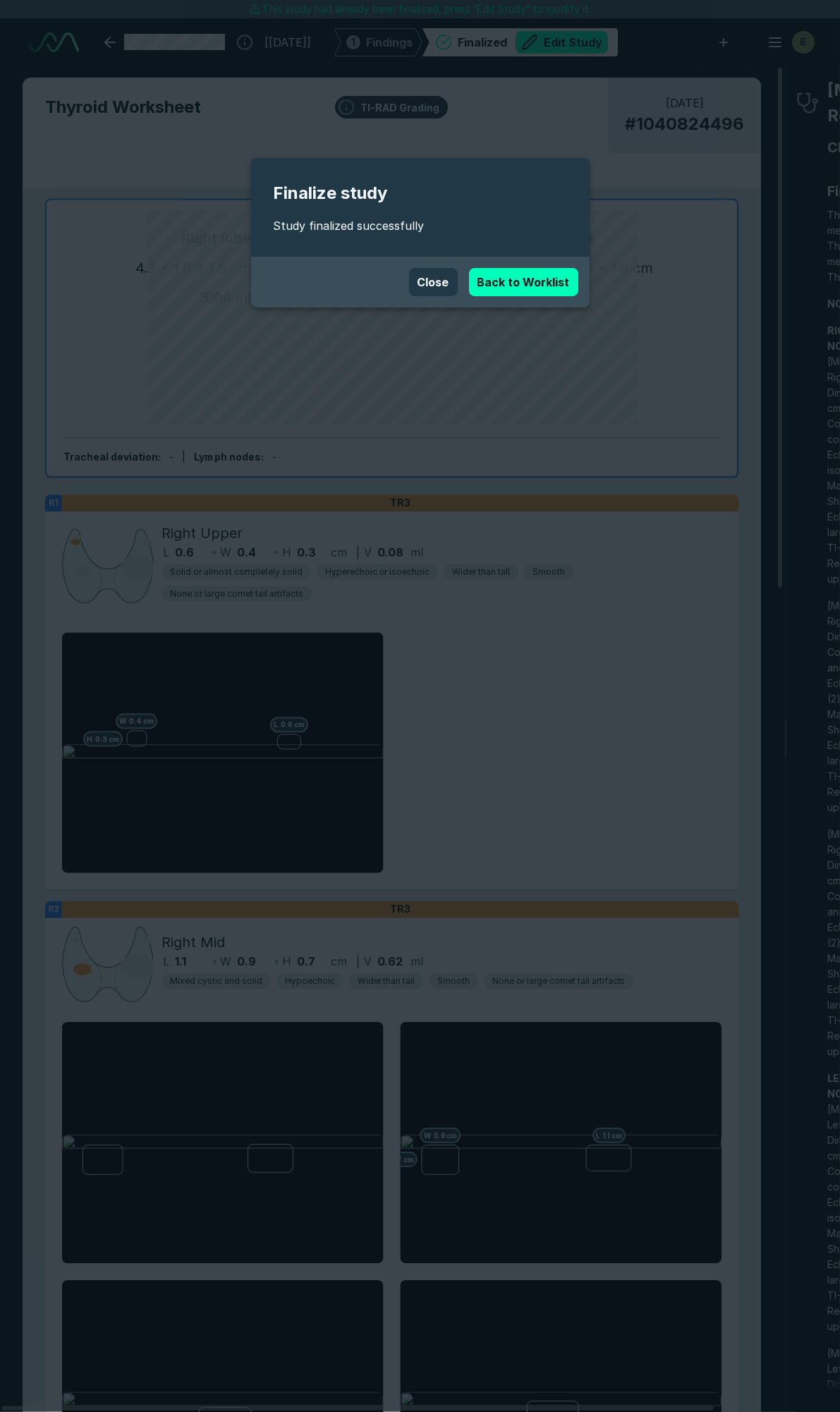
scroll to position [7838, 5590]
click at [555, 281] on link "Back to Worklist" at bounding box center [523, 282] width 109 height 28
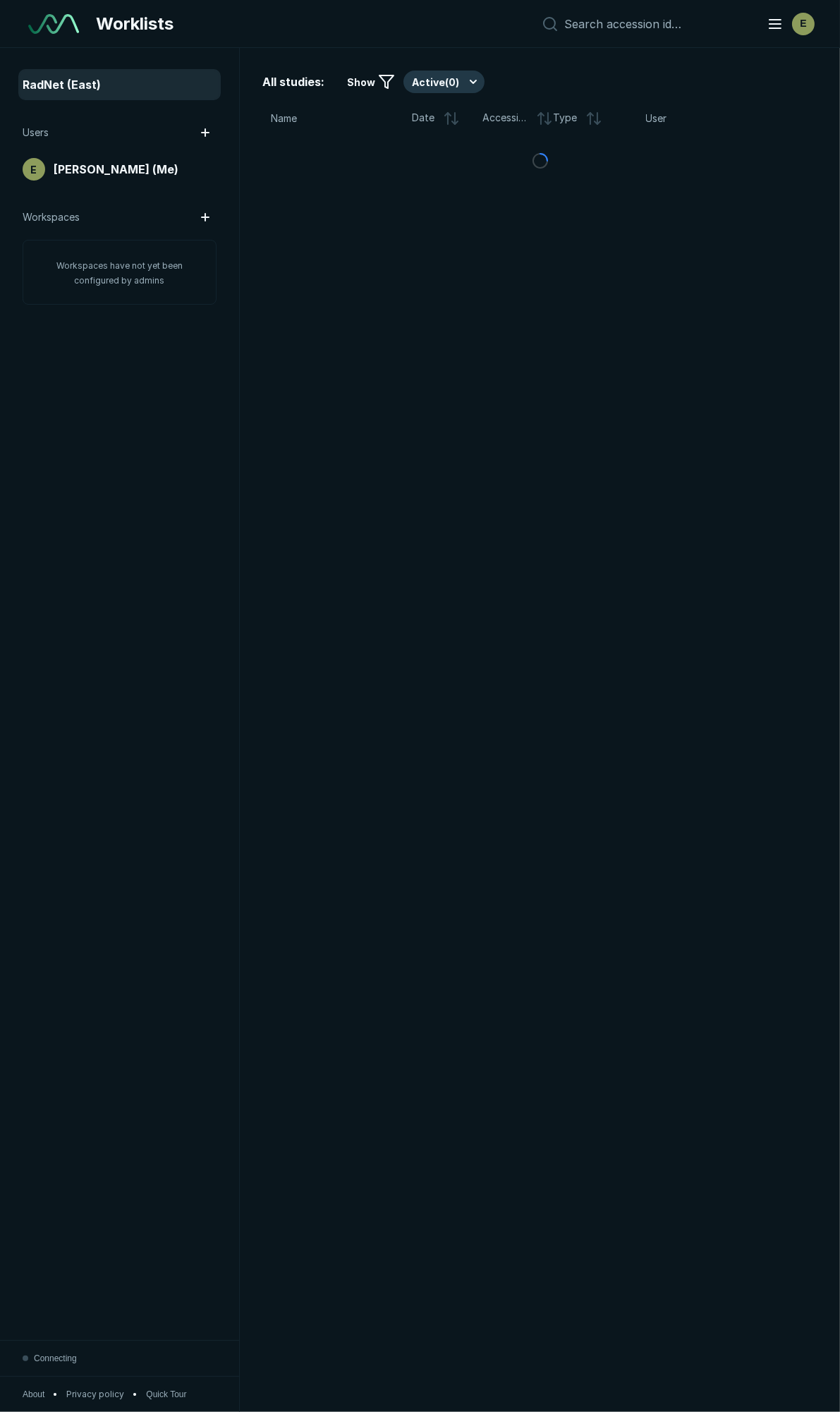
scroll to position [7695, 4286]
